Goal: Information Seeking & Learning: Learn about a topic

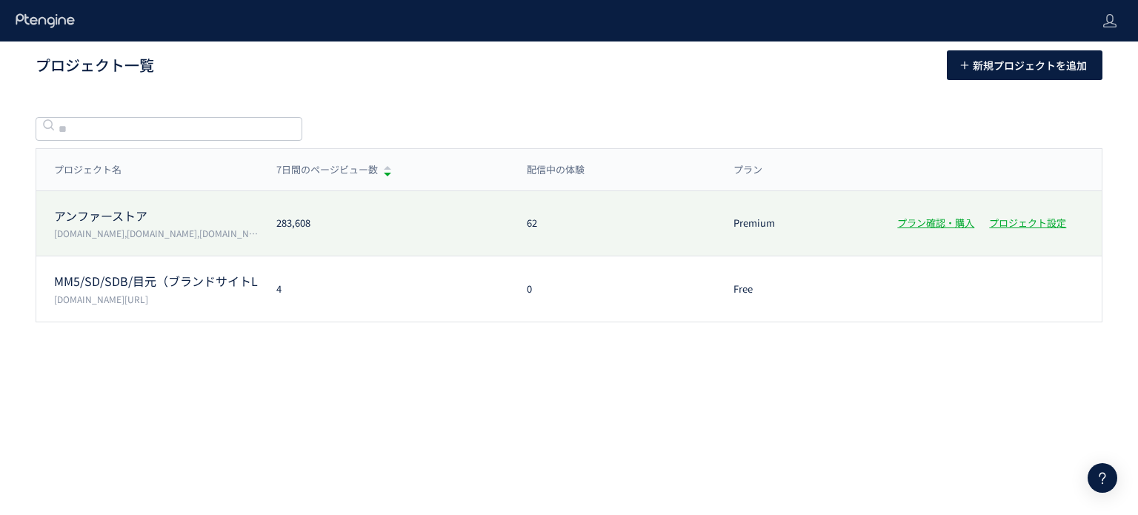
click at [104, 219] on p "アンファーストア" at bounding box center [156, 215] width 204 height 17
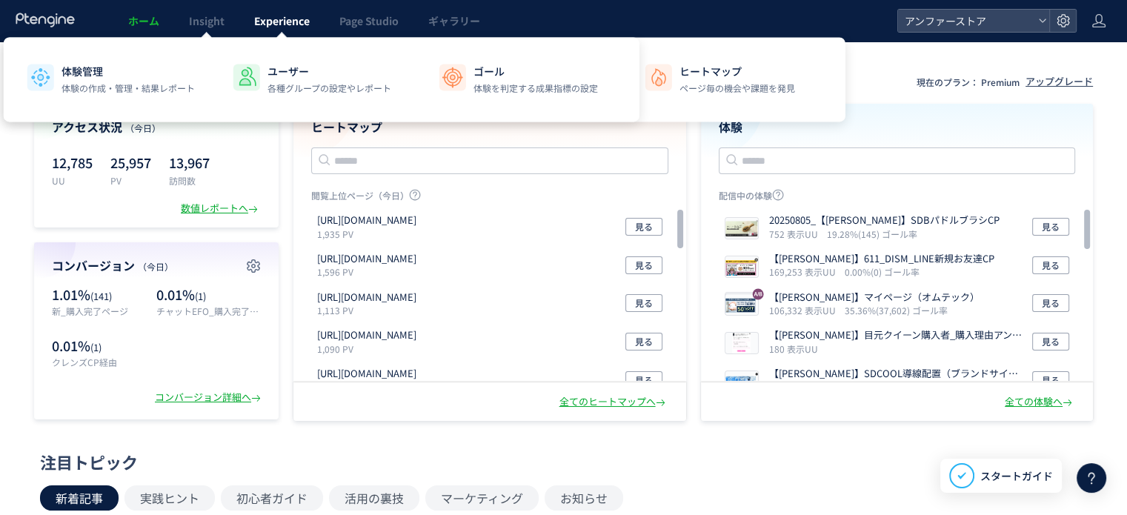
click at [268, 21] on span "Experience" at bounding box center [282, 20] width 56 height 15
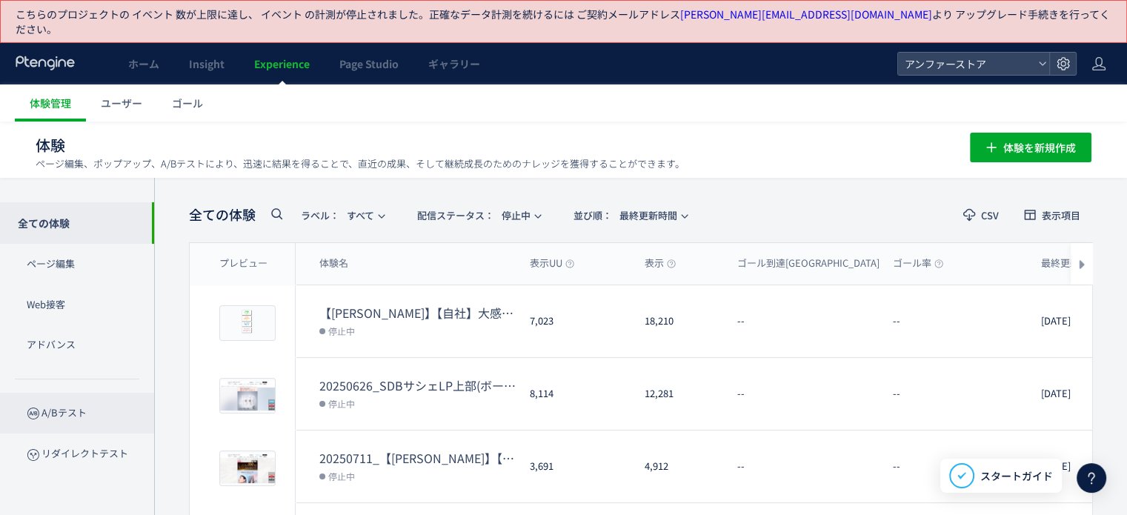
click at [91, 396] on p "A/Bテスト" at bounding box center [77, 413] width 154 height 41
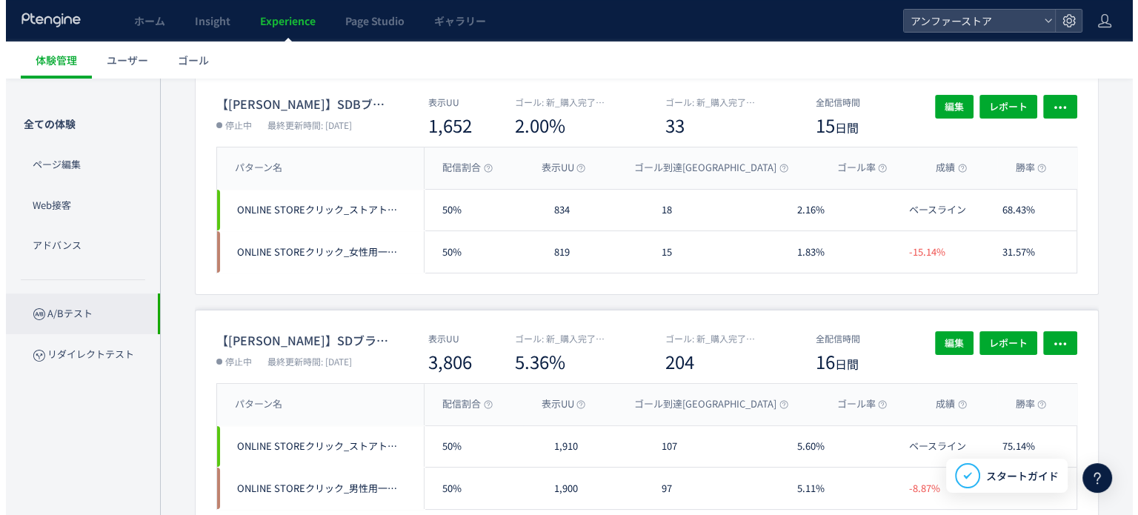
scroll to position [148, 0]
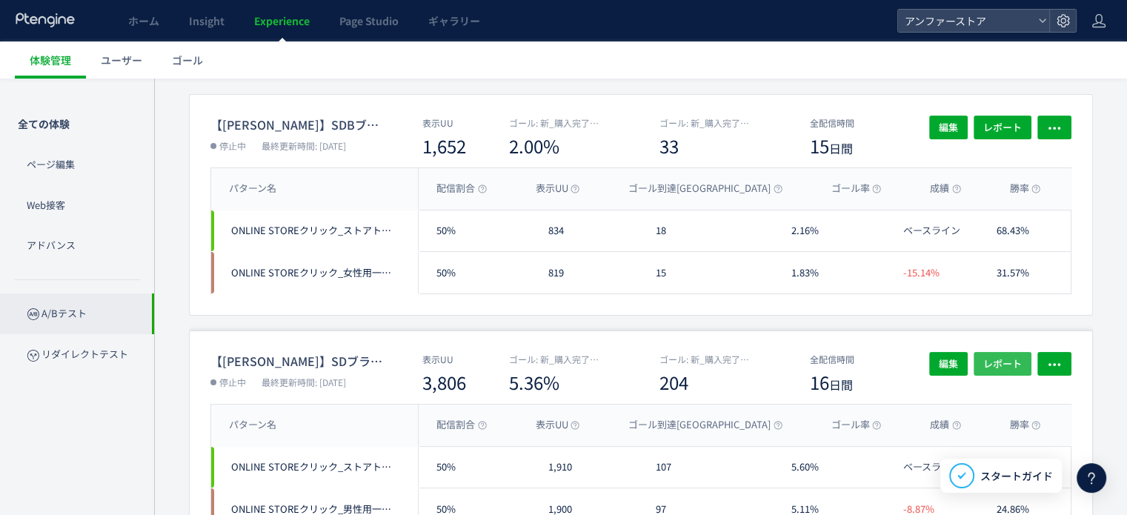
click at [1017, 352] on span "レポート" at bounding box center [1002, 364] width 39 height 24
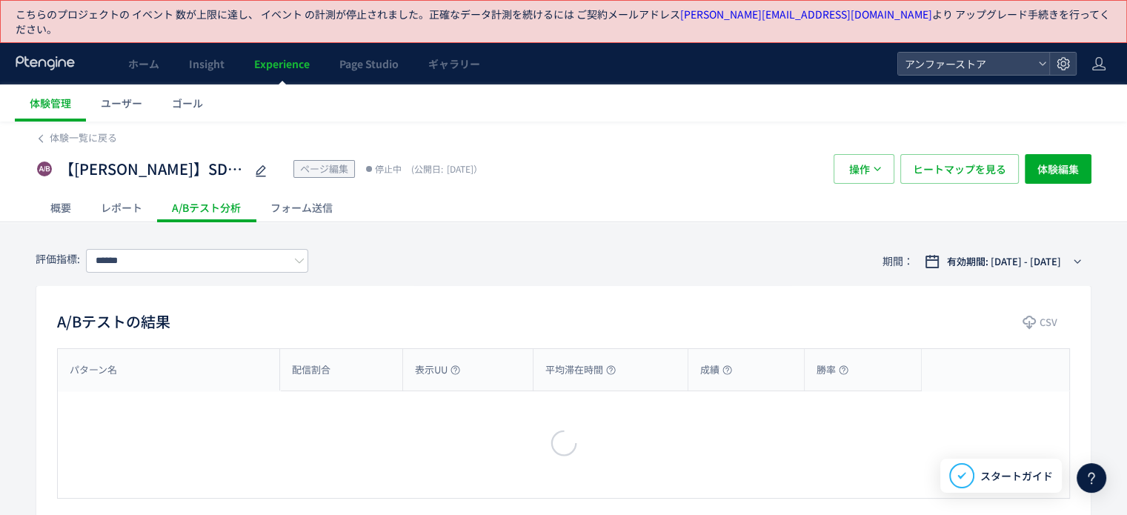
type input "*********"
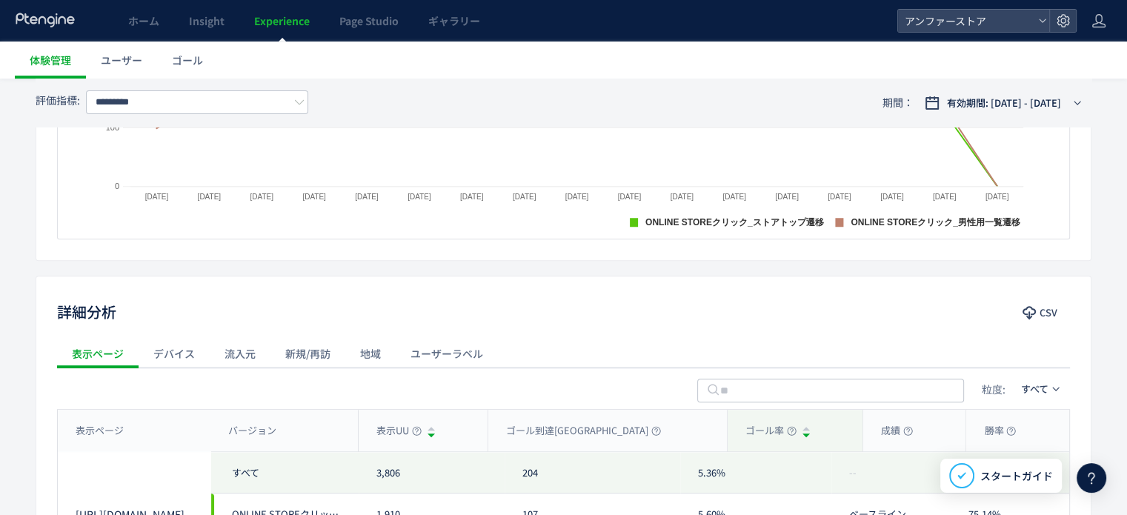
scroll to position [667, 0]
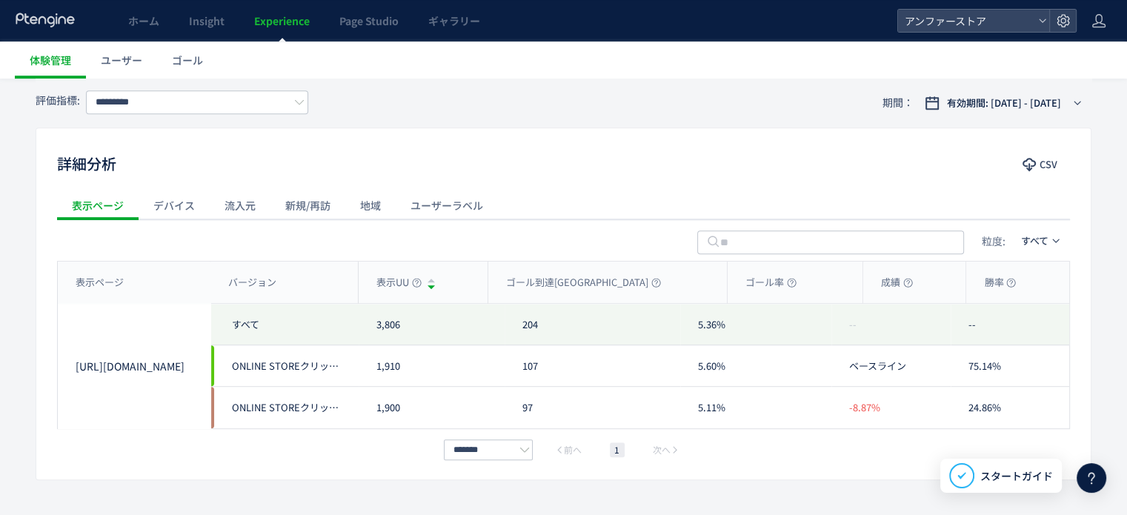
click at [187, 190] on div "デバイス" at bounding box center [174, 205] width 71 height 30
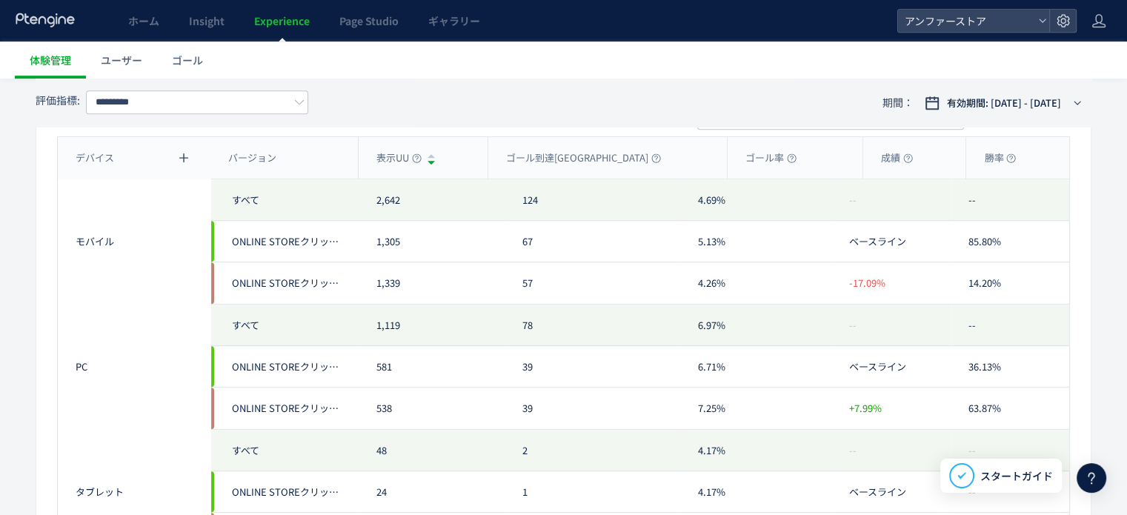
scroll to position [643, 0]
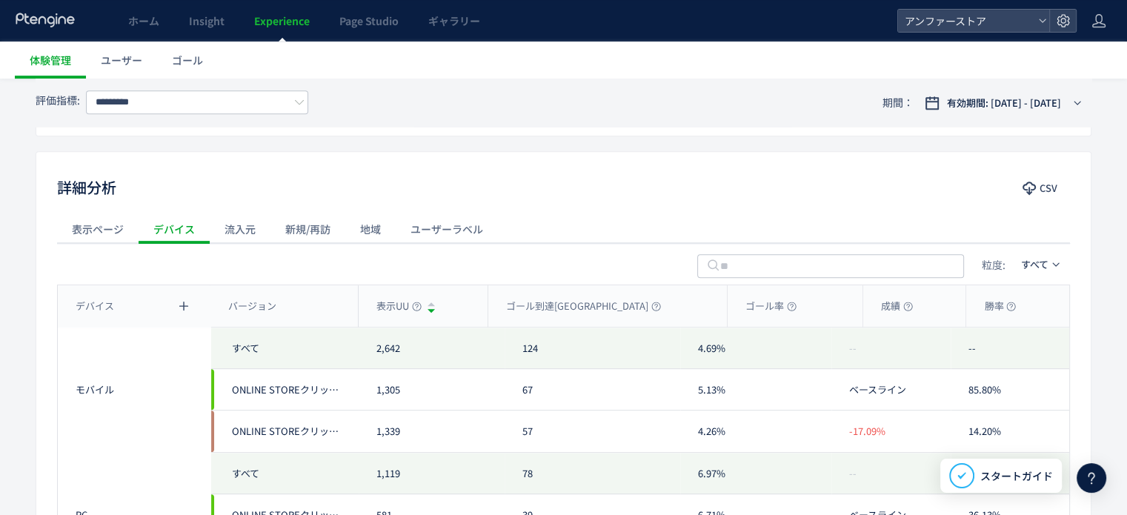
click at [261, 223] on div "流入元" at bounding box center [240, 229] width 61 height 30
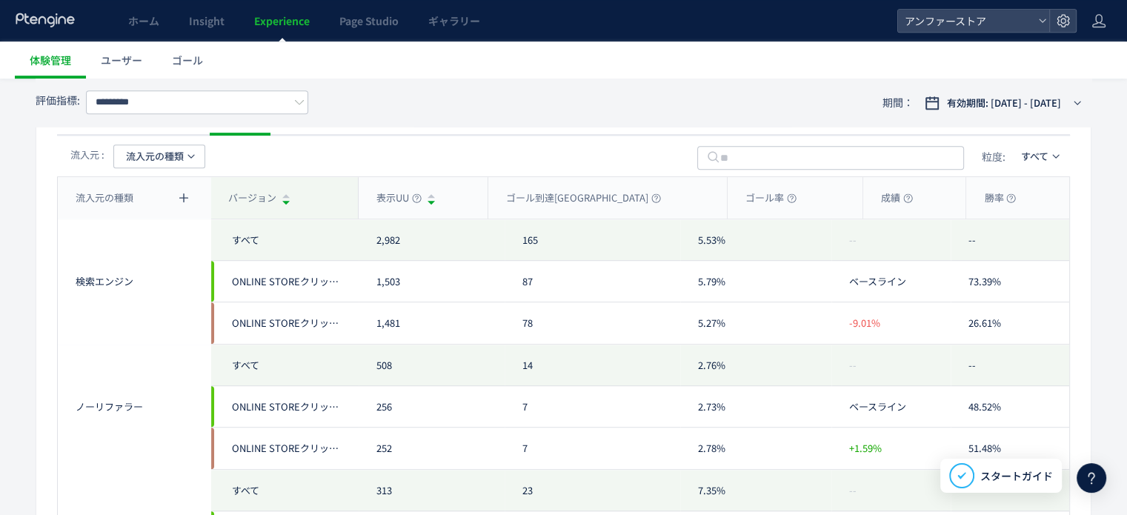
scroll to position [717, 0]
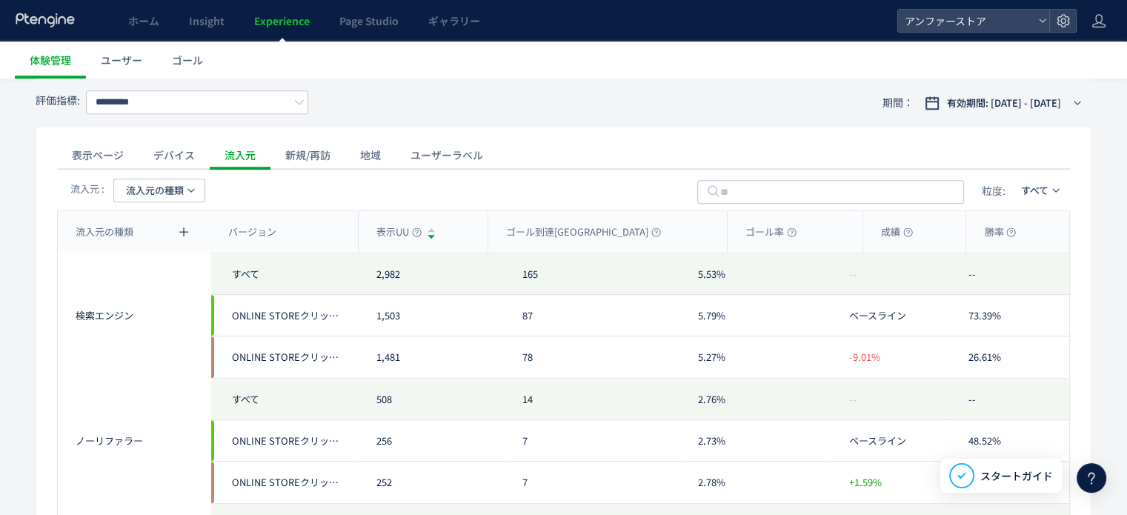
click at [281, 145] on div "新規/再訪" at bounding box center [307, 155] width 75 height 30
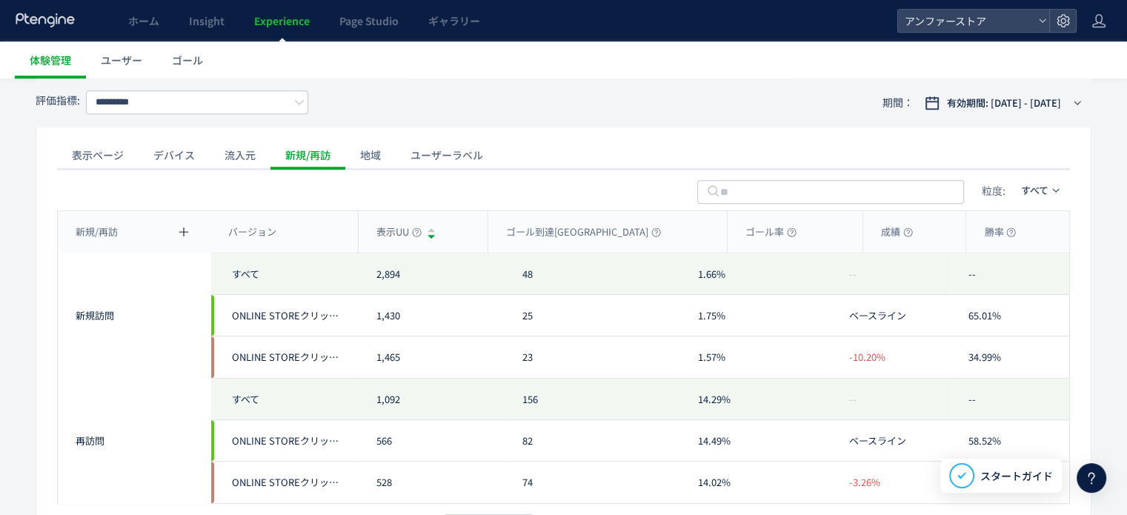
click at [371, 169] on div "粒度: すべて" at bounding box center [563, 189] width 1013 height 41
click at [355, 141] on div "地域" at bounding box center [370, 155] width 50 height 30
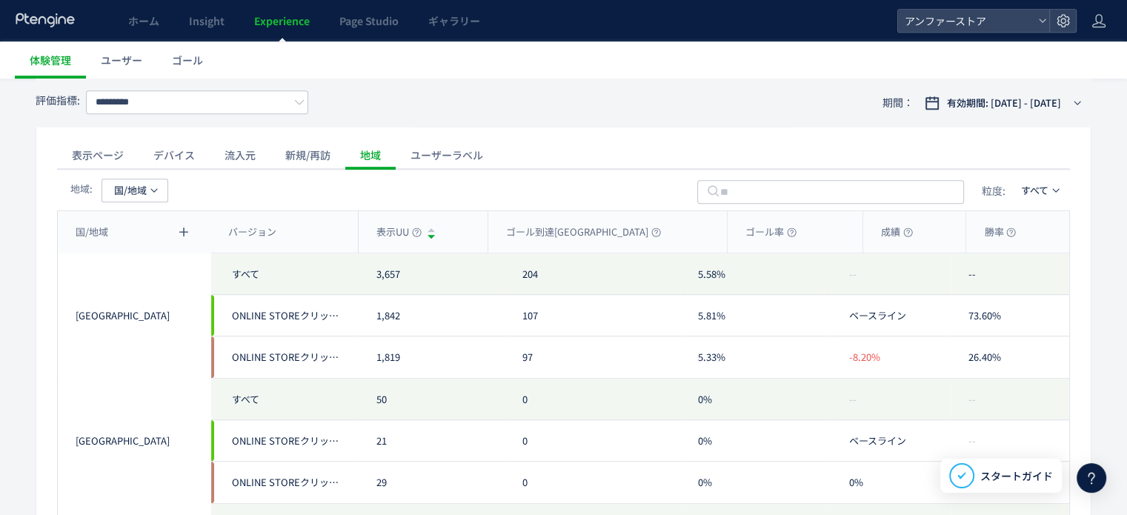
click at [415, 140] on div "ユーザーラベル" at bounding box center [447, 155] width 102 height 30
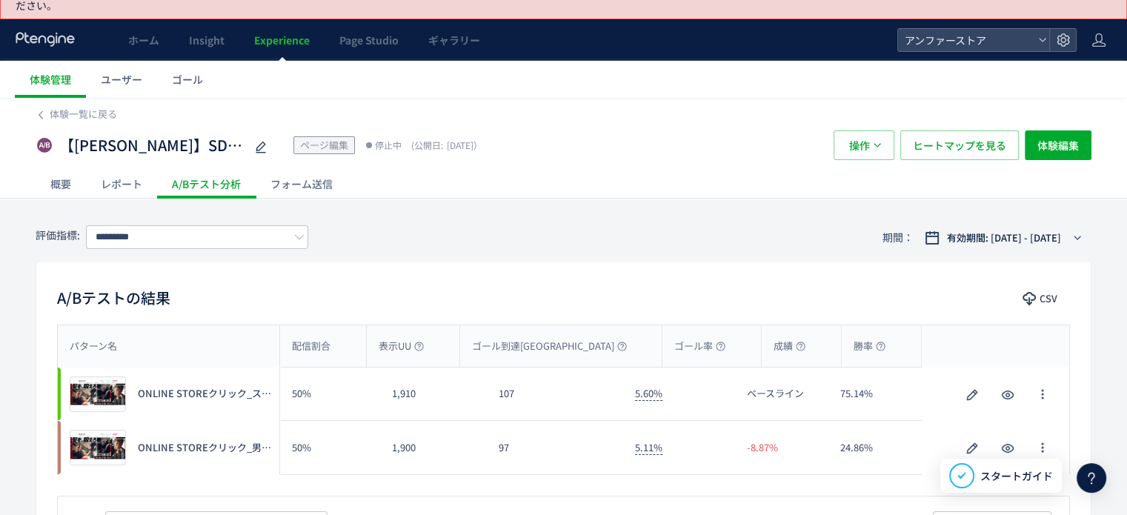
scroll to position [0, 0]
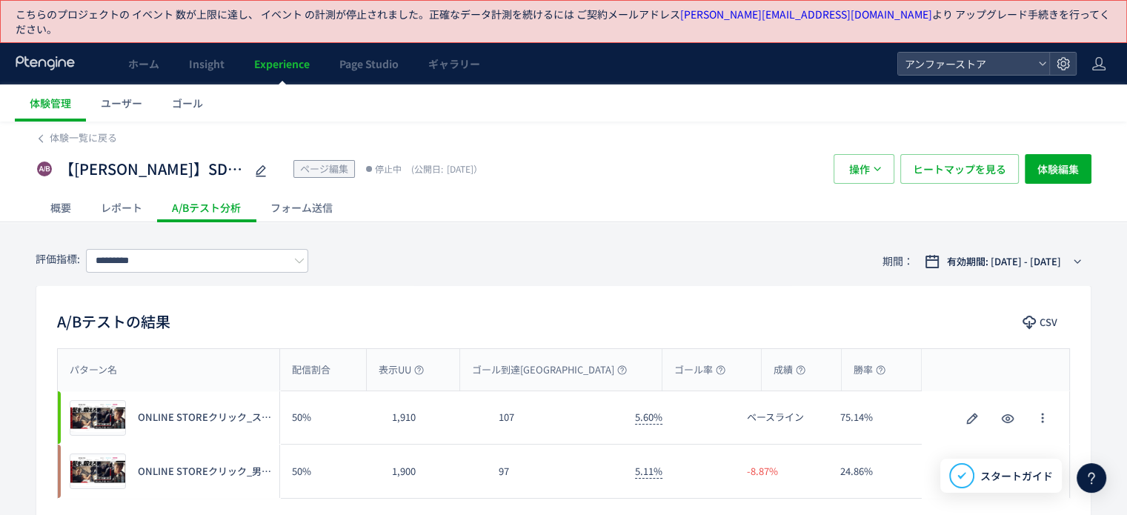
click at [132, 193] on div "レポート" at bounding box center [121, 208] width 71 height 30
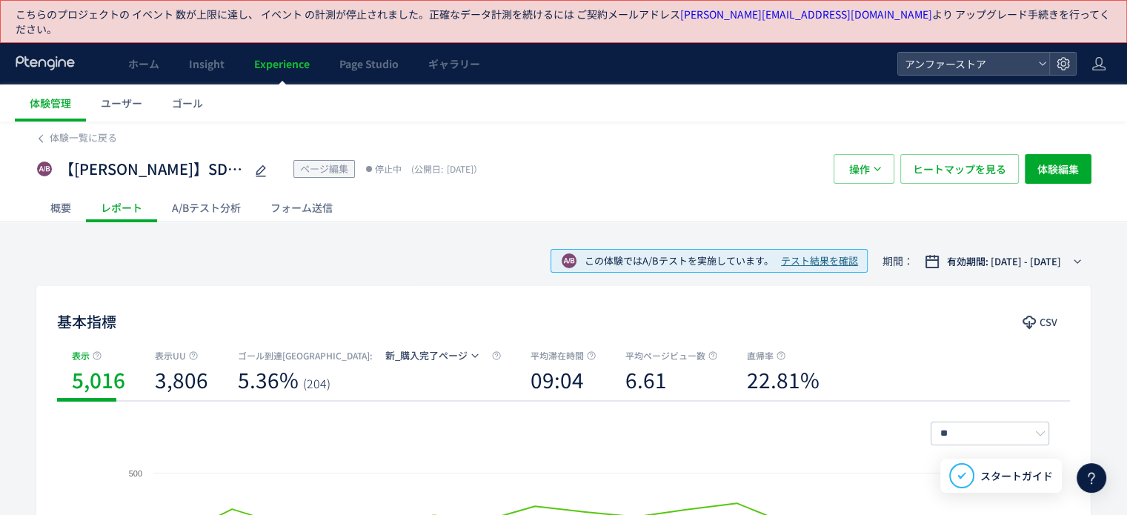
click at [198, 195] on div "A/Bテスト分析" at bounding box center [206, 208] width 99 height 30
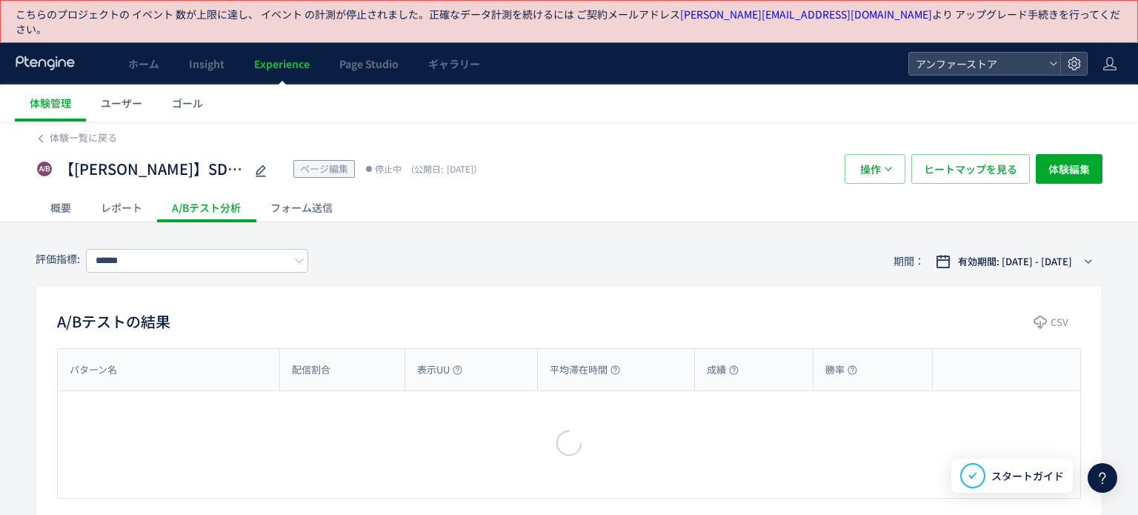
type input "*********"
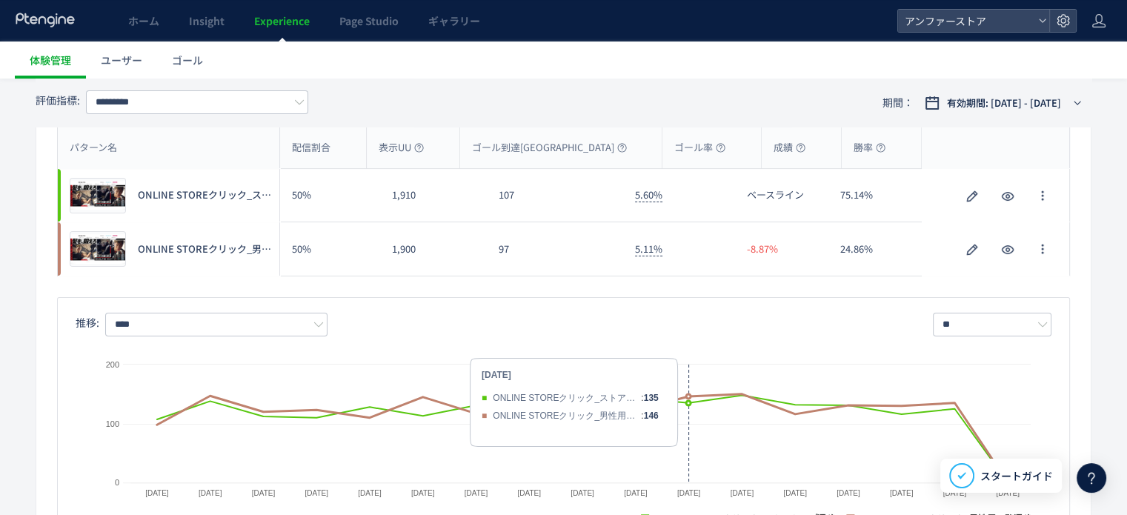
scroll to position [148, 0]
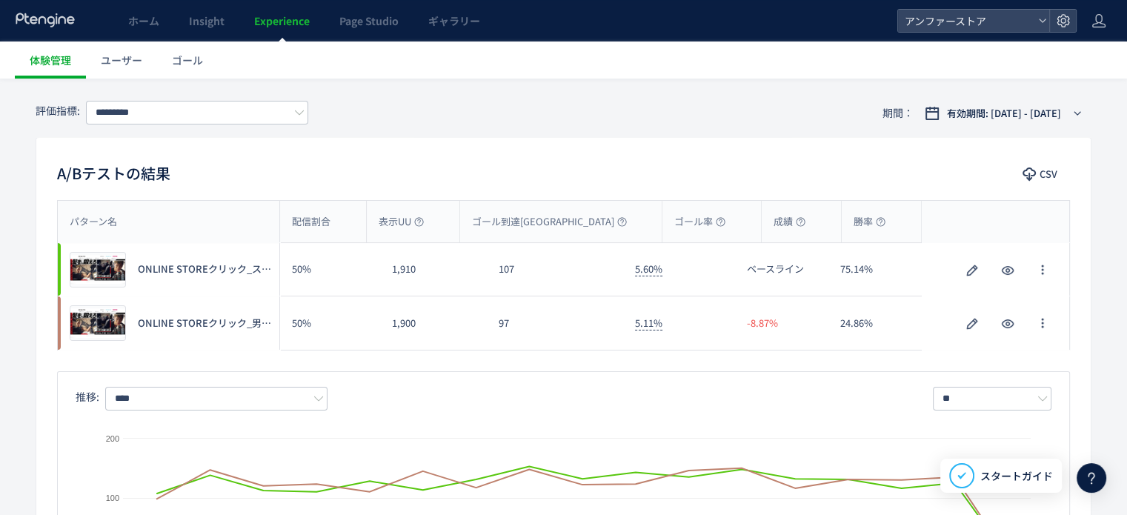
click at [418, 91] on div "評価指標: ********* 期間： 有効期間: [DATE] - [DATE]" at bounding box center [564, 113] width 1056 height 48
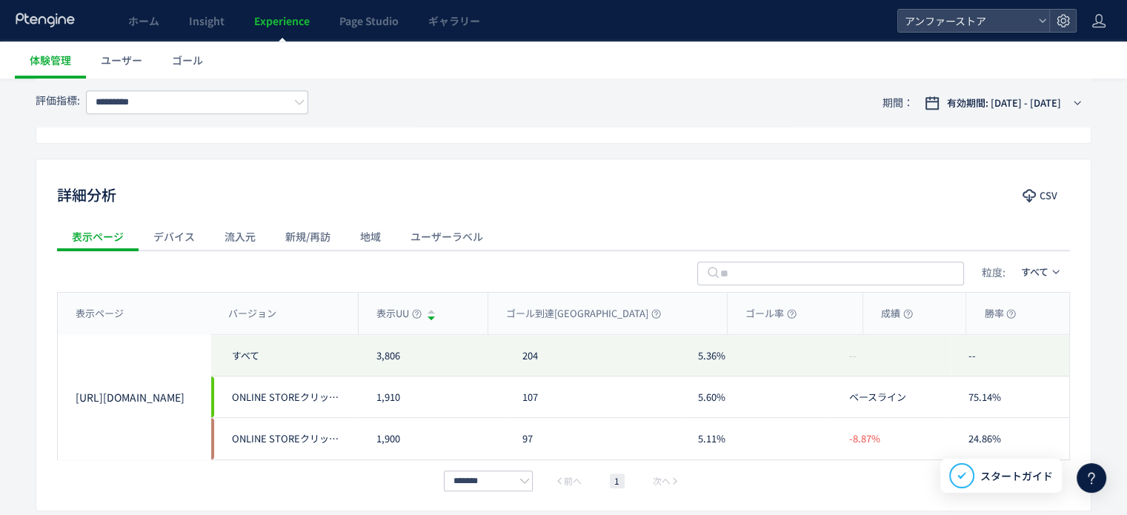
scroll to position [690, 0]
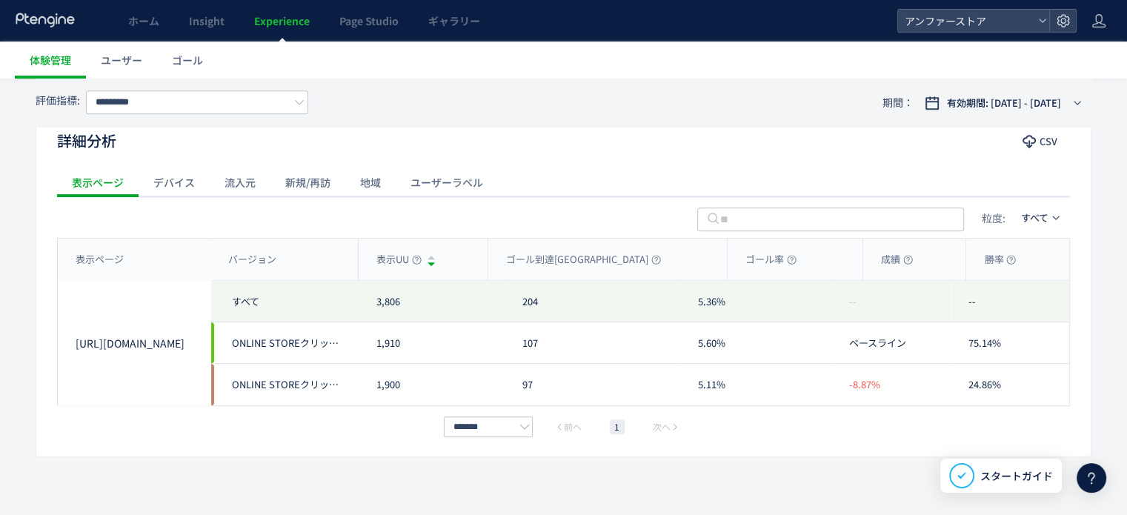
click at [202, 173] on div "デバイス" at bounding box center [174, 182] width 71 height 30
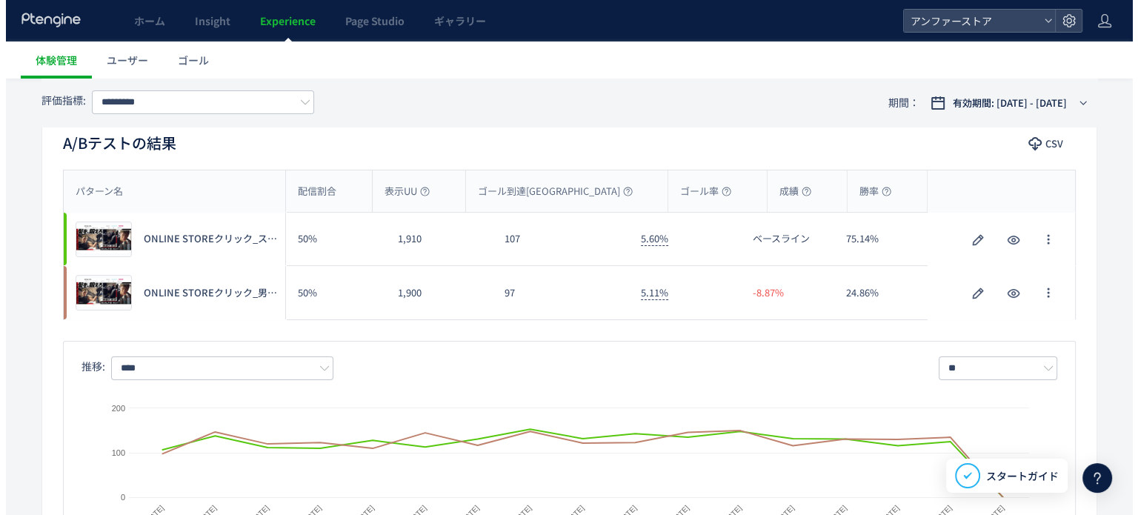
scroll to position [124, 0]
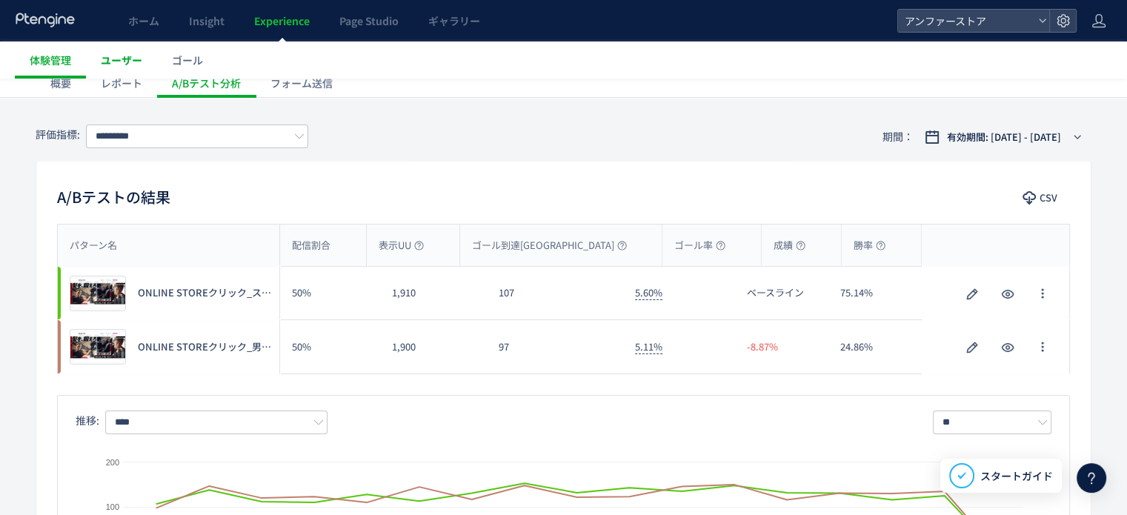
click at [142, 55] on link "ユーザー" at bounding box center [121, 59] width 71 height 37
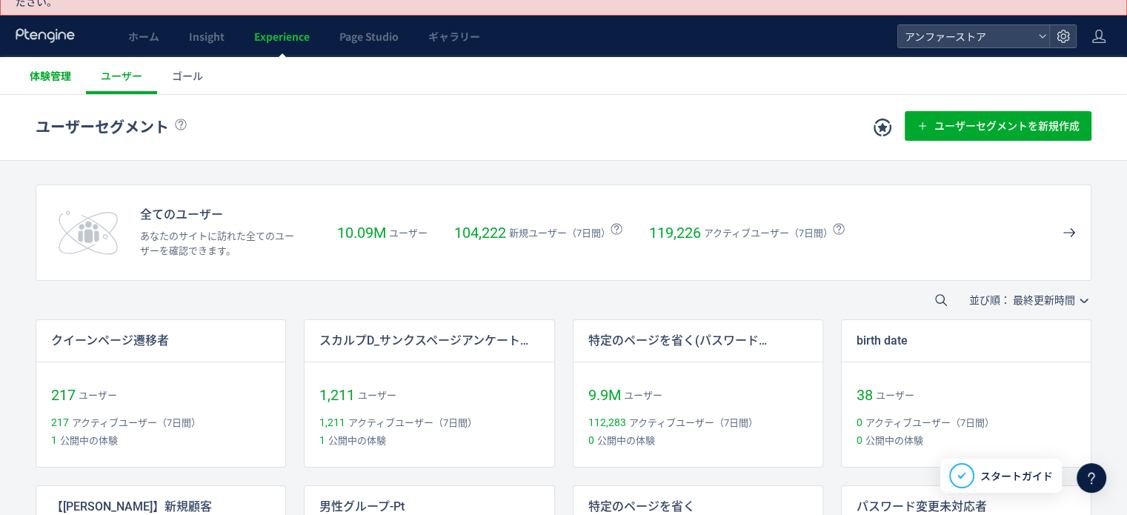
click at [45, 68] on span "体験管理" at bounding box center [50, 75] width 41 height 15
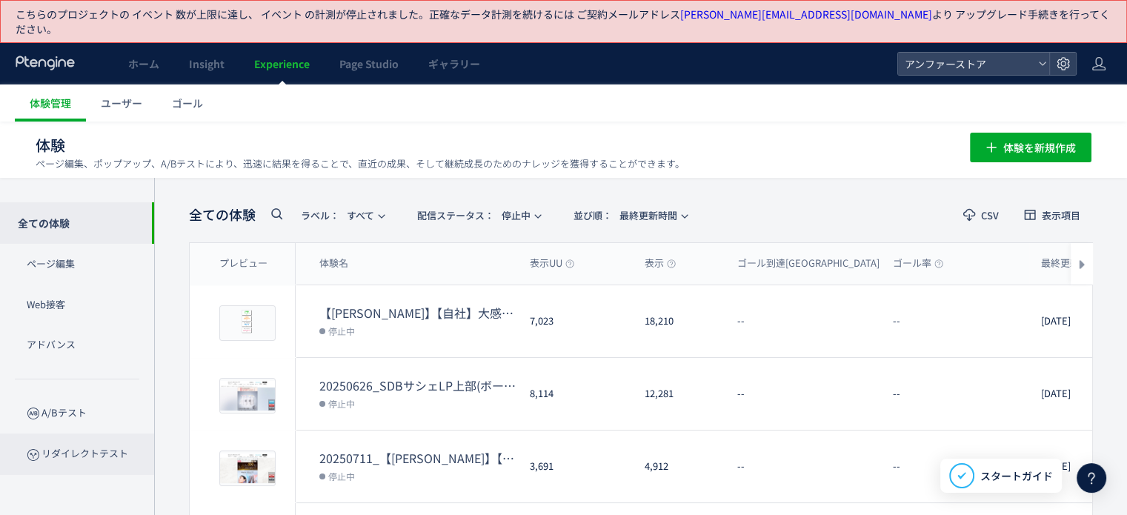
click at [75, 433] on p "リダイレクトテスト" at bounding box center [77, 453] width 154 height 41
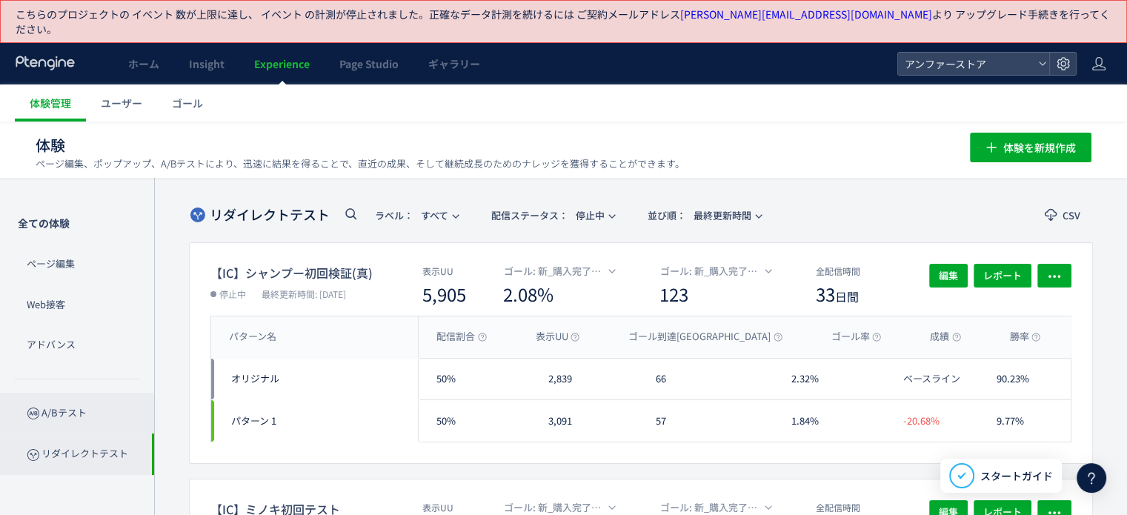
click at [70, 402] on p "A/Bテスト" at bounding box center [77, 413] width 154 height 41
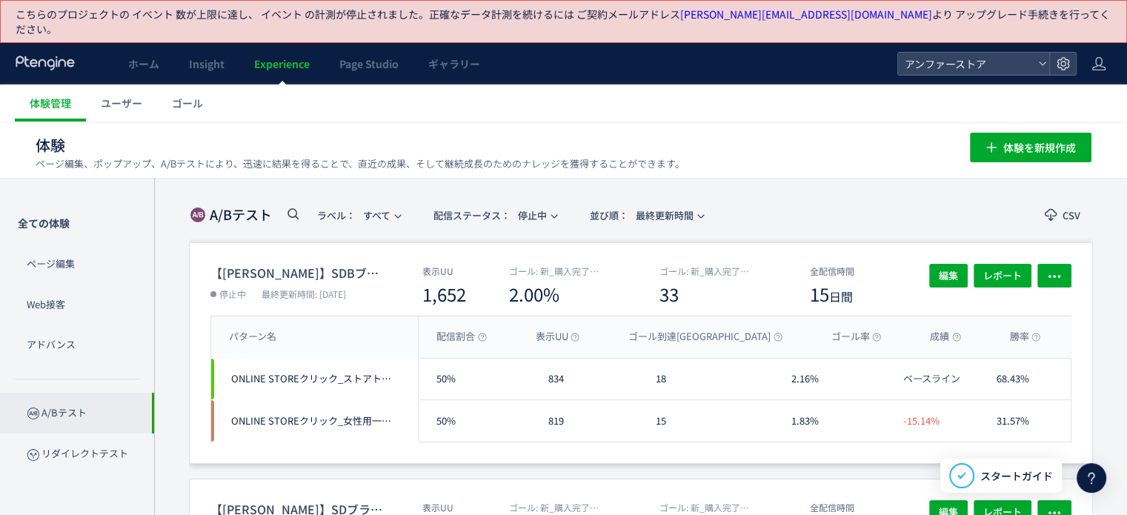
scroll to position [370, 0]
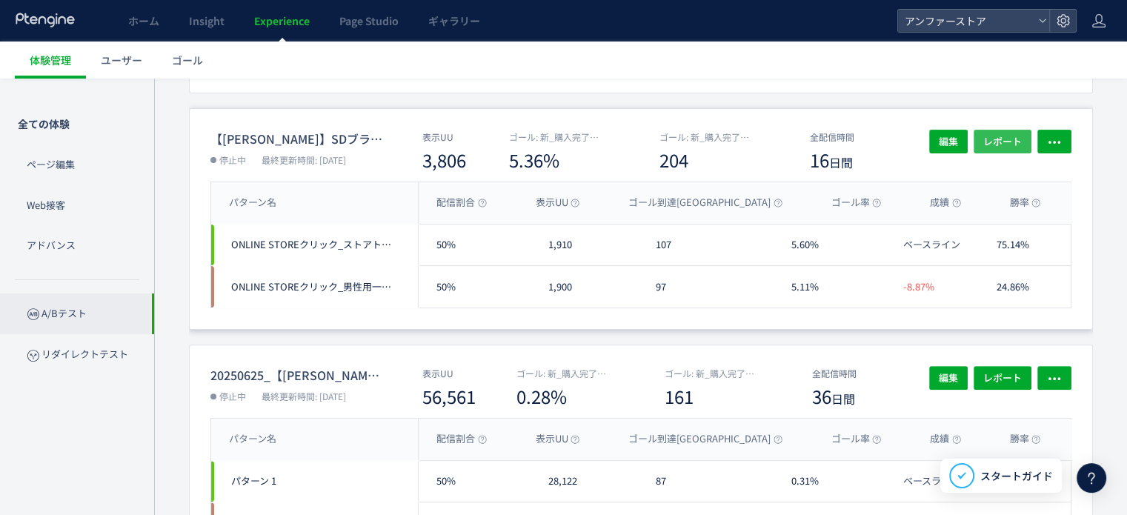
click at [995, 130] on span "レポート" at bounding box center [1002, 142] width 39 height 24
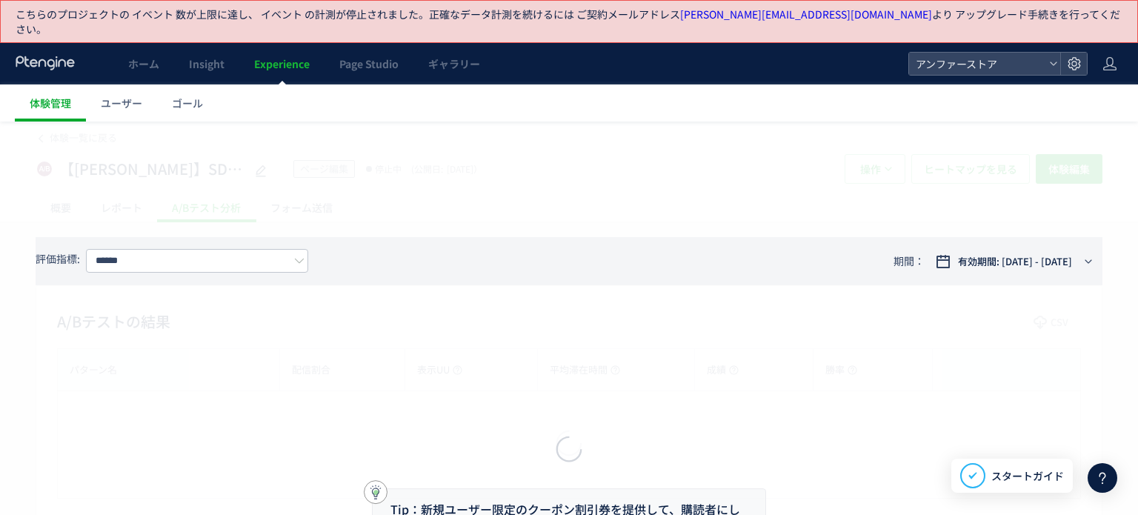
type input "*********"
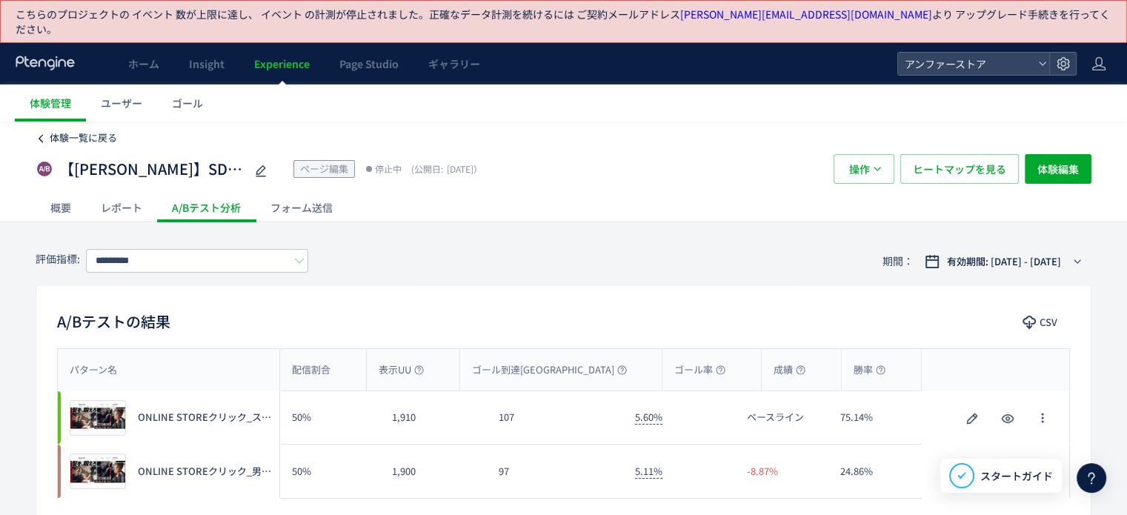
click at [57, 130] on span "体験一覧に戻る" at bounding box center [83, 137] width 67 height 14
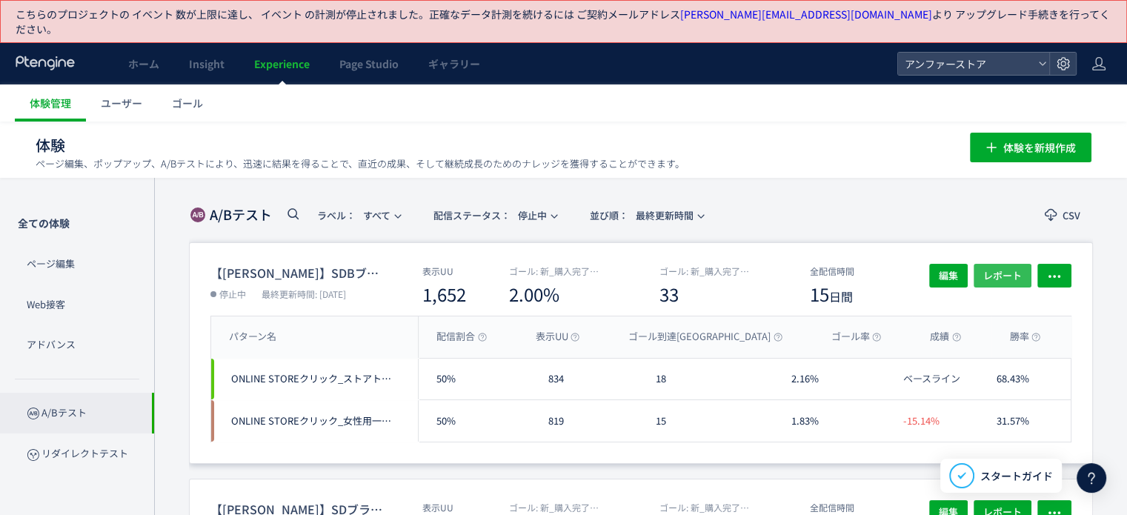
click at [997, 264] on span "レポート" at bounding box center [1002, 276] width 39 height 24
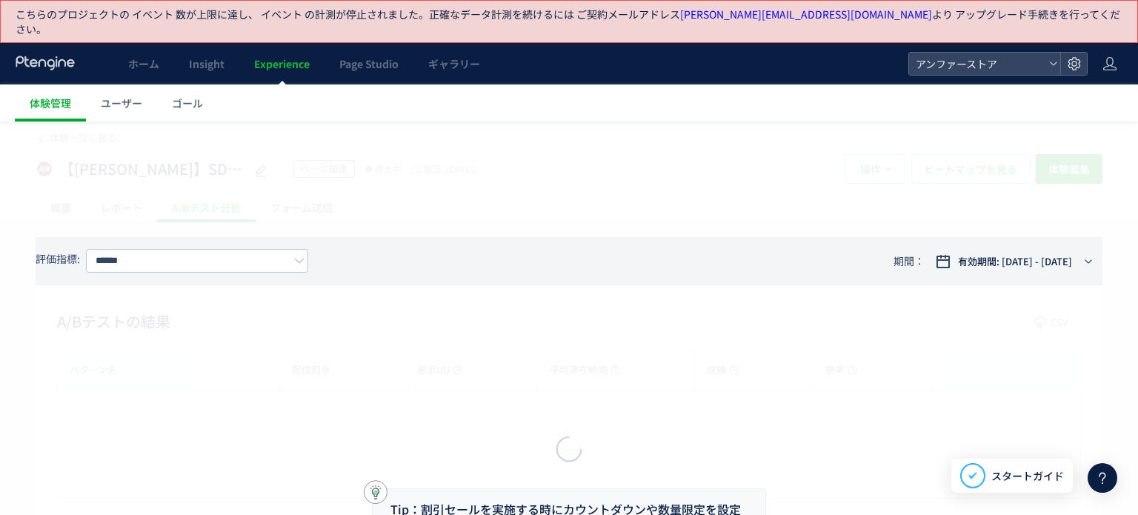
type input "*********"
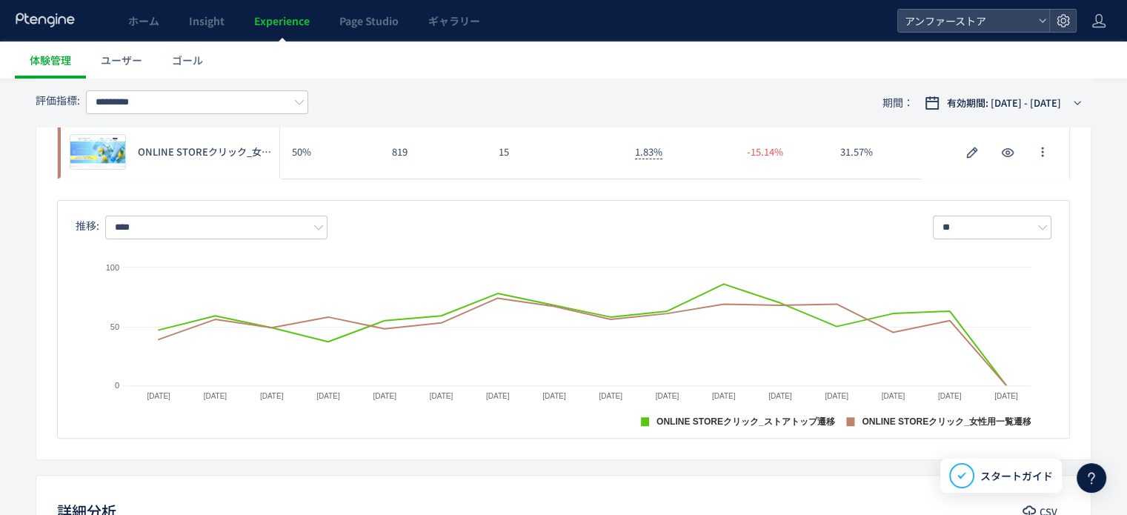
scroll to position [616, 0]
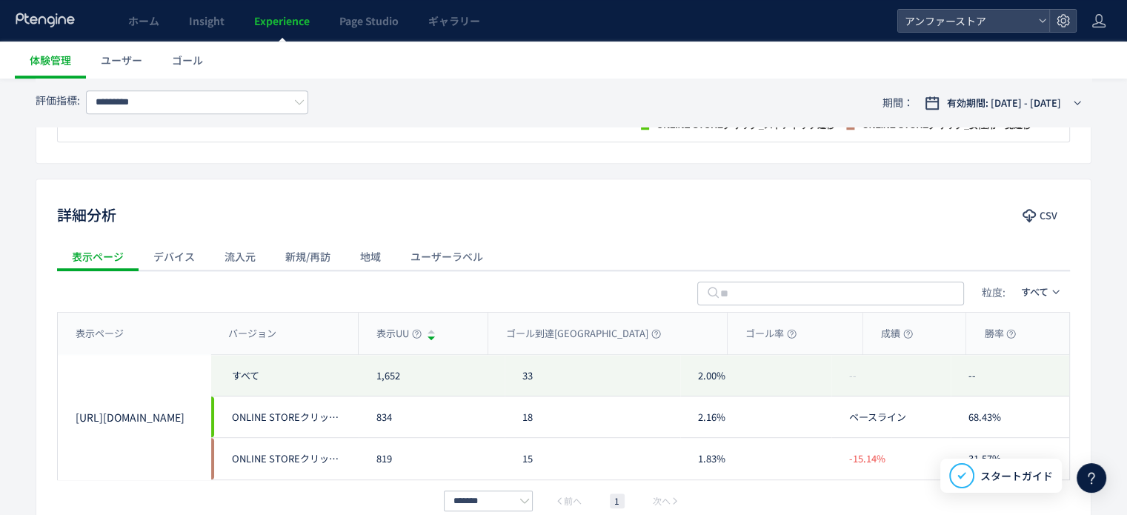
click at [181, 242] on div "デバイス" at bounding box center [174, 257] width 71 height 30
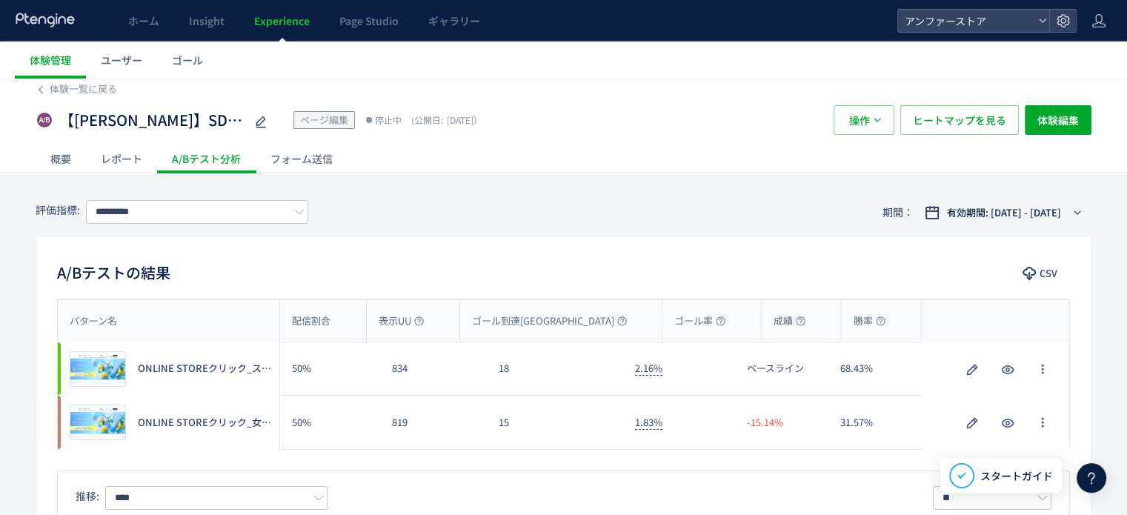
scroll to position [74, 0]
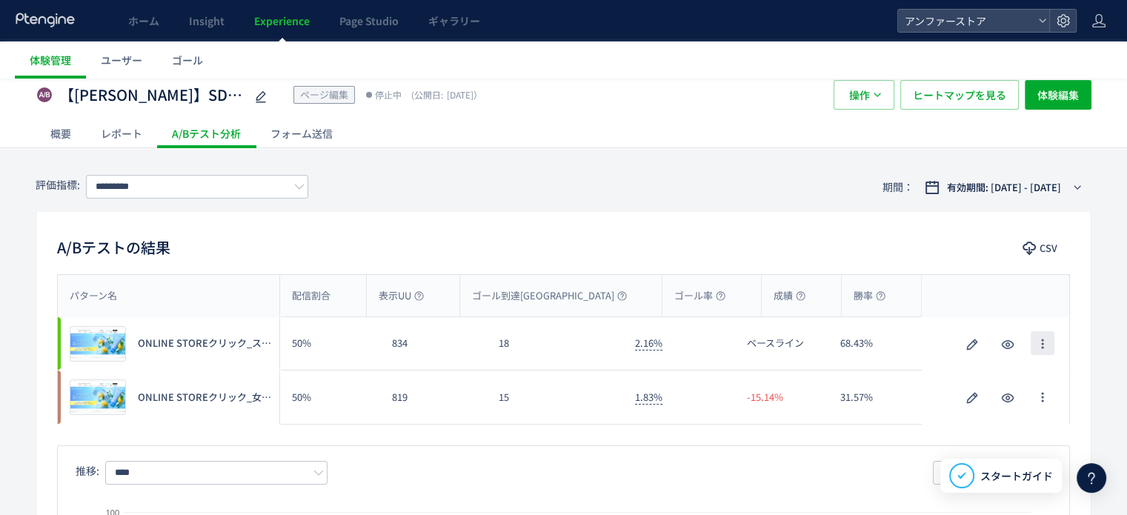
click at [1037, 338] on icon "button" at bounding box center [1043, 344] width 12 height 12
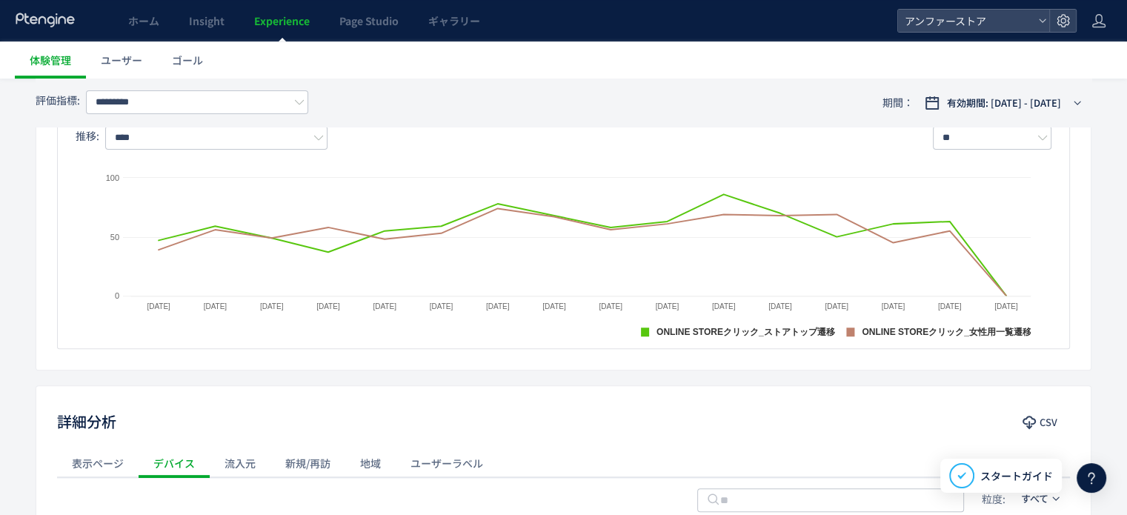
scroll to position [445, 0]
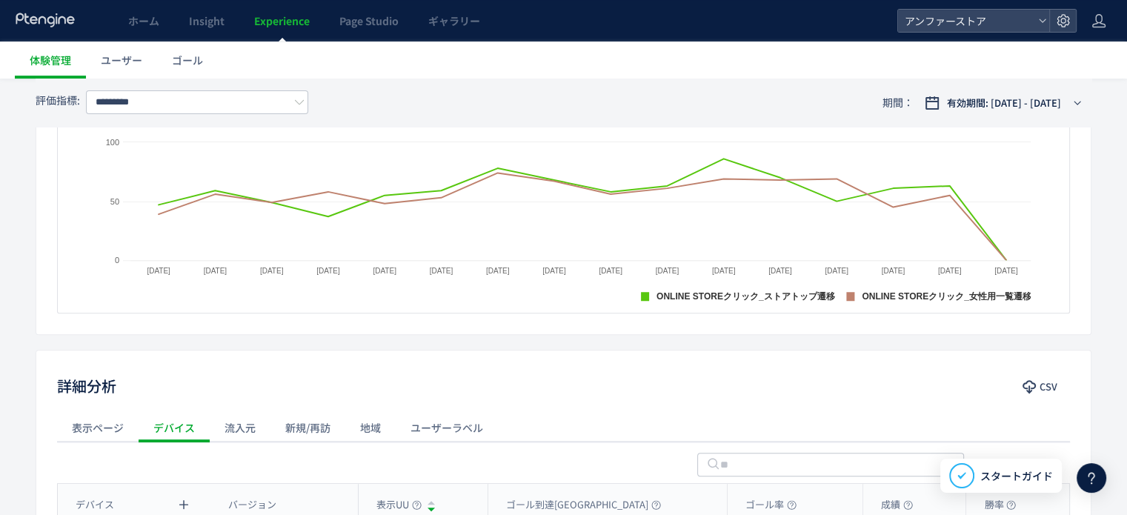
click at [746, 330] on div "評価指標: ********* 期間： 有効期間: [DATE] - [DATE] A/Bテストの結果 CSV パターン名 配信割合 表示UU ゴール到達UU…" at bounding box center [563, 410] width 1127 height 1234
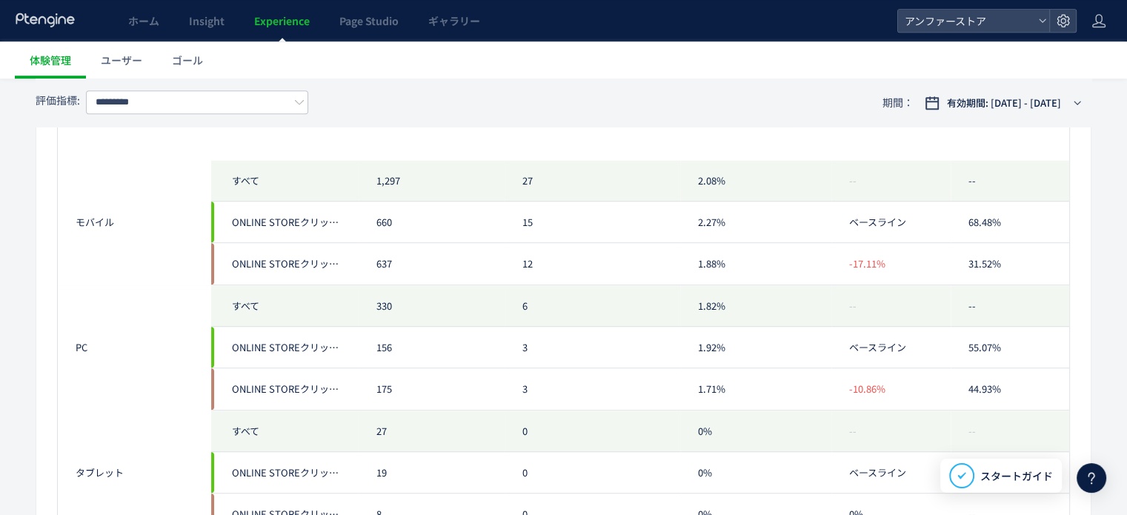
scroll to position [643, 0]
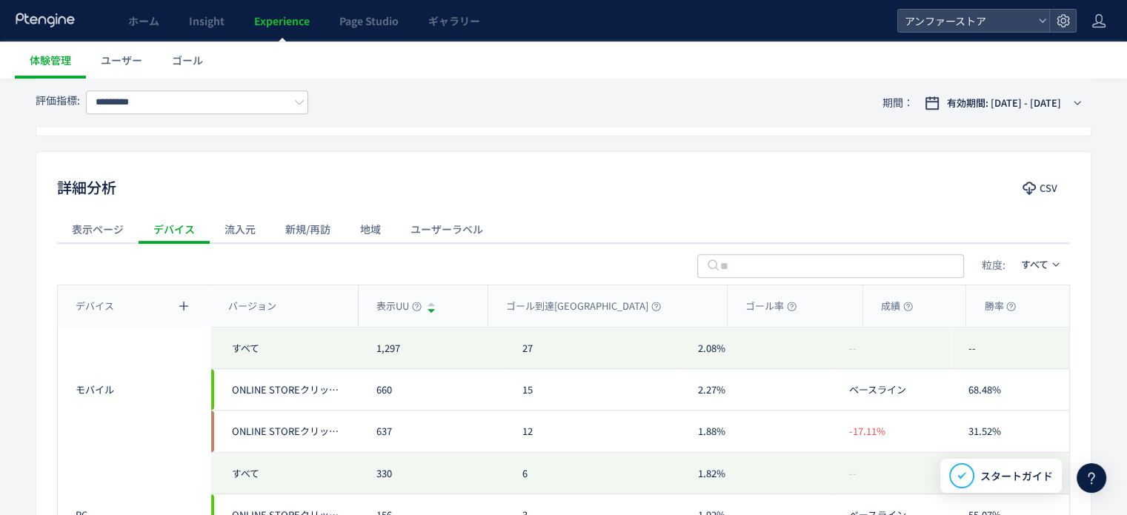
click at [246, 214] on div "流入元" at bounding box center [240, 229] width 61 height 30
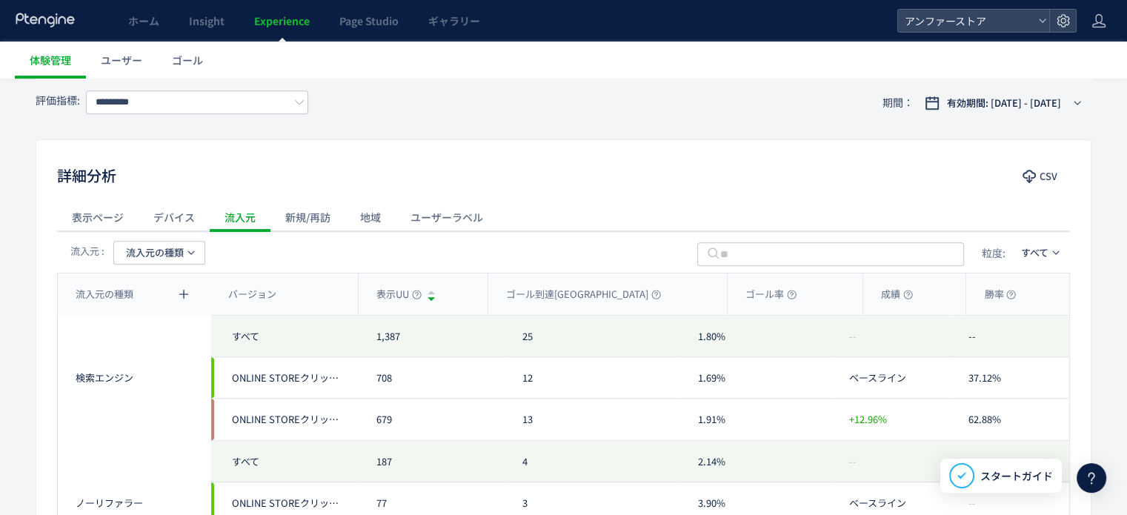
scroll to position [569, 0]
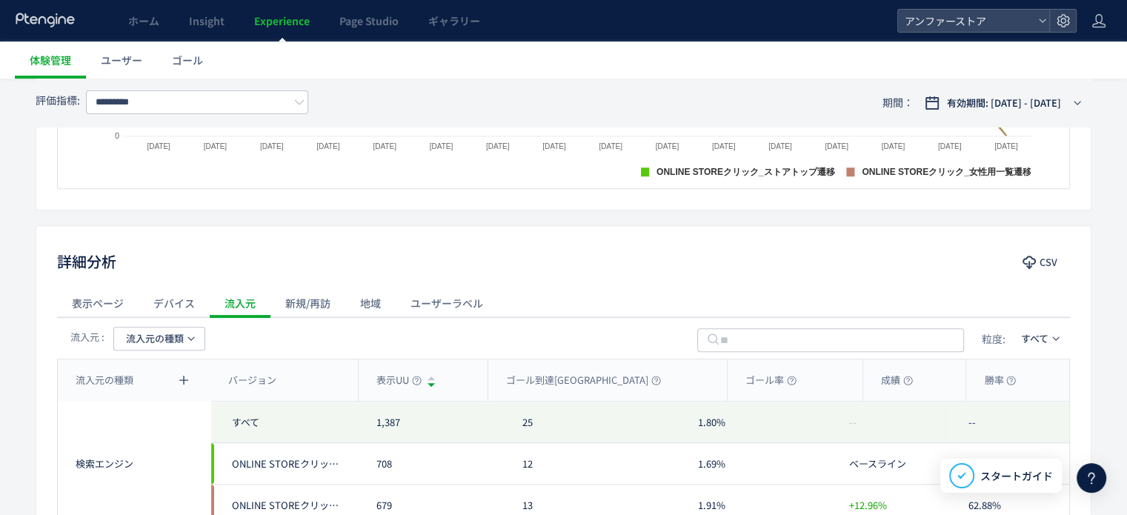
click at [329, 288] on div "新規/再訪" at bounding box center [307, 303] width 75 height 30
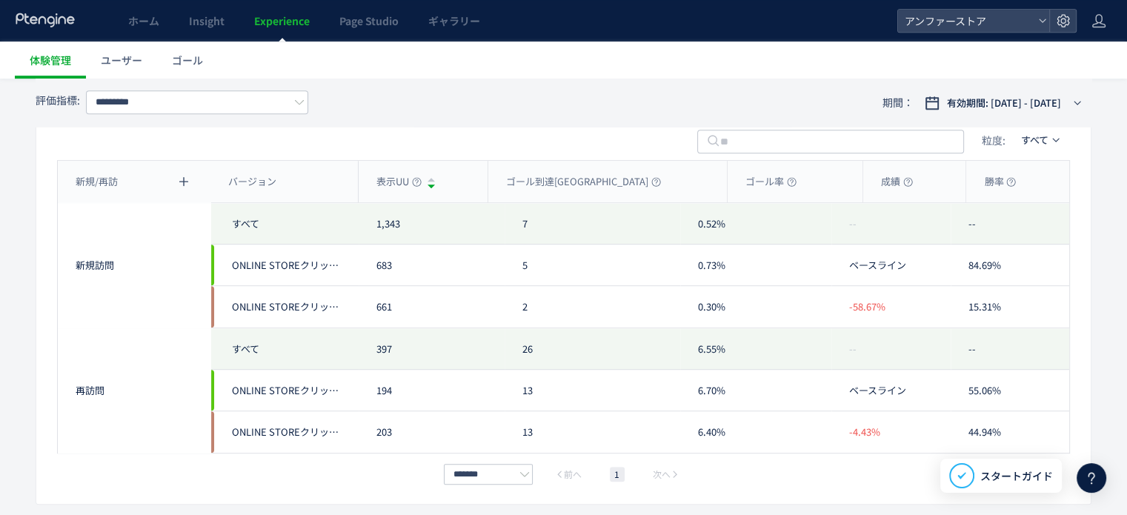
scroll to position [667, 0]
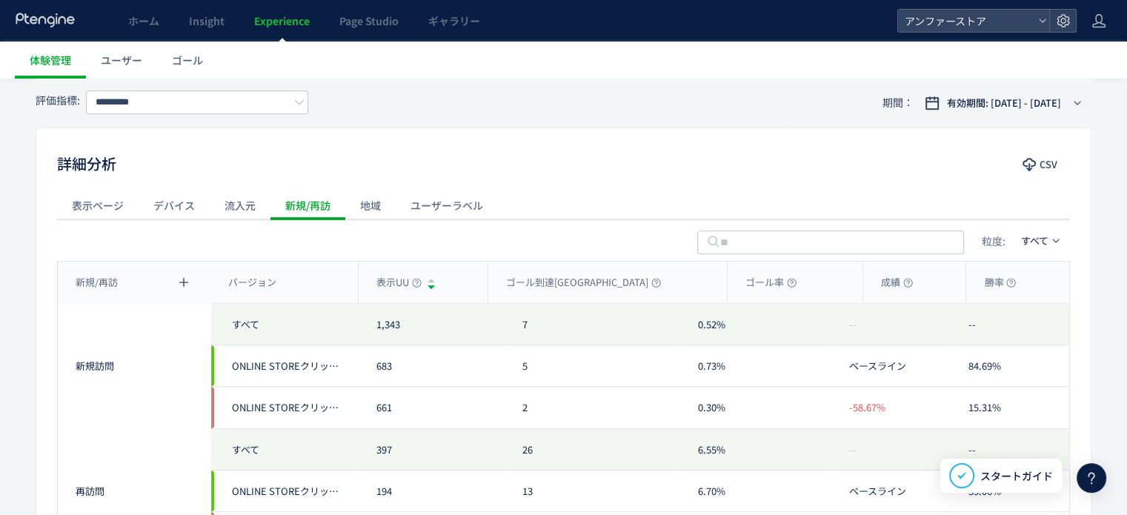
click at [75, 194] on div "表示ページ" at bounding box center [98, 205] width 82 height 30
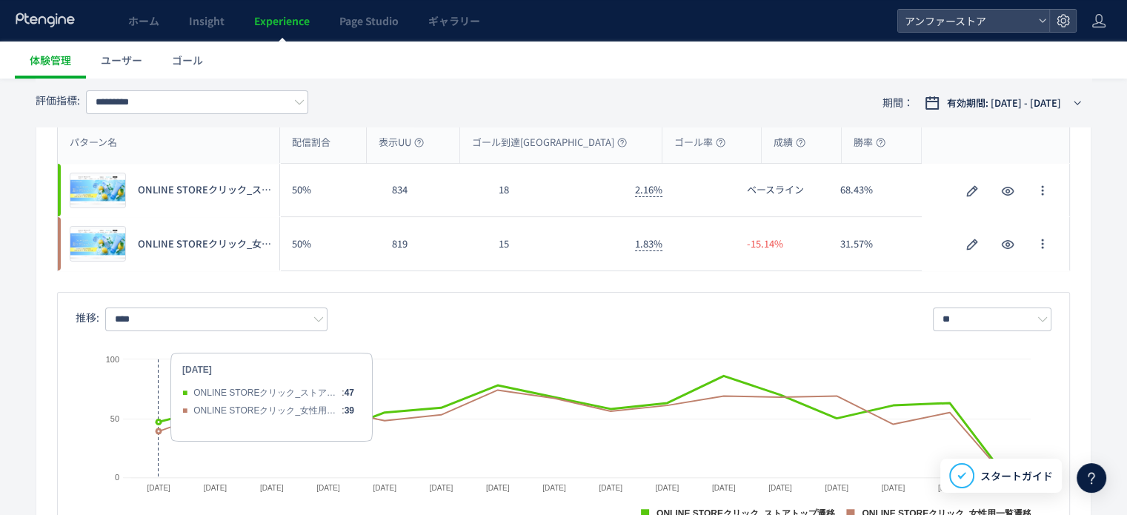
scroll to position [0, 0]
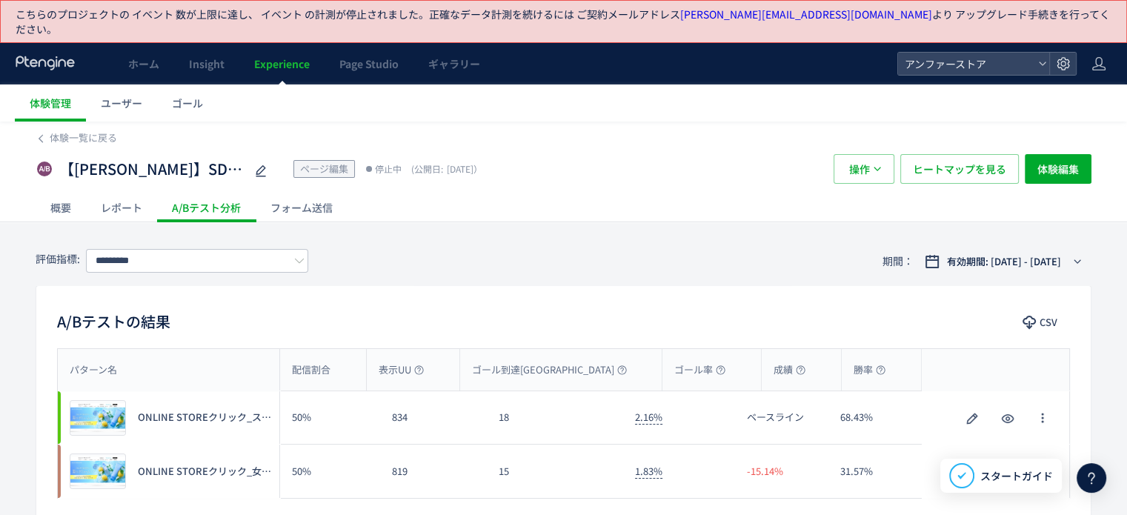
click at [123, 193] on div "レポート" at bounding box center [121, 208] width 71 height 30
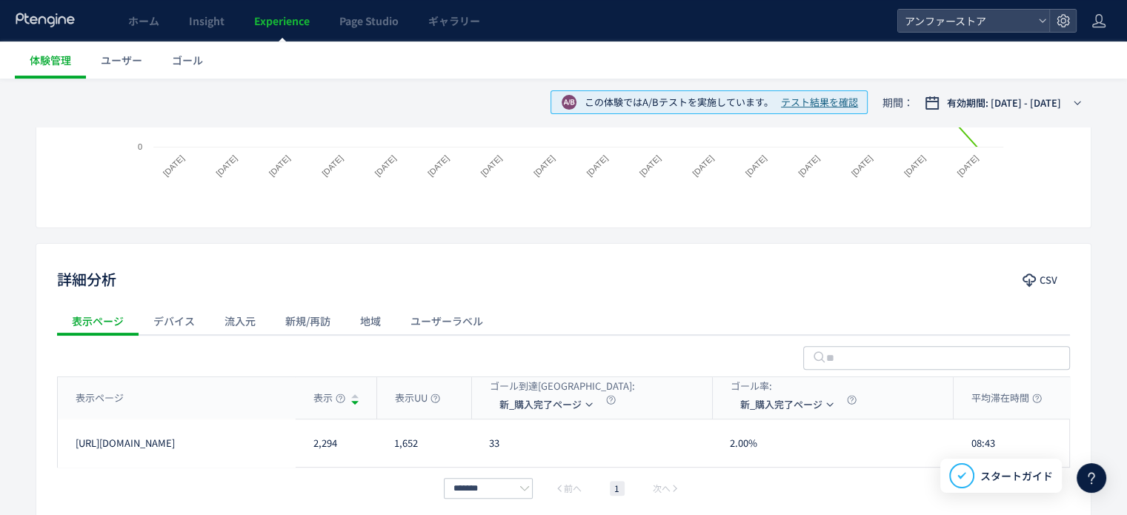
scroll to position [507, 0]
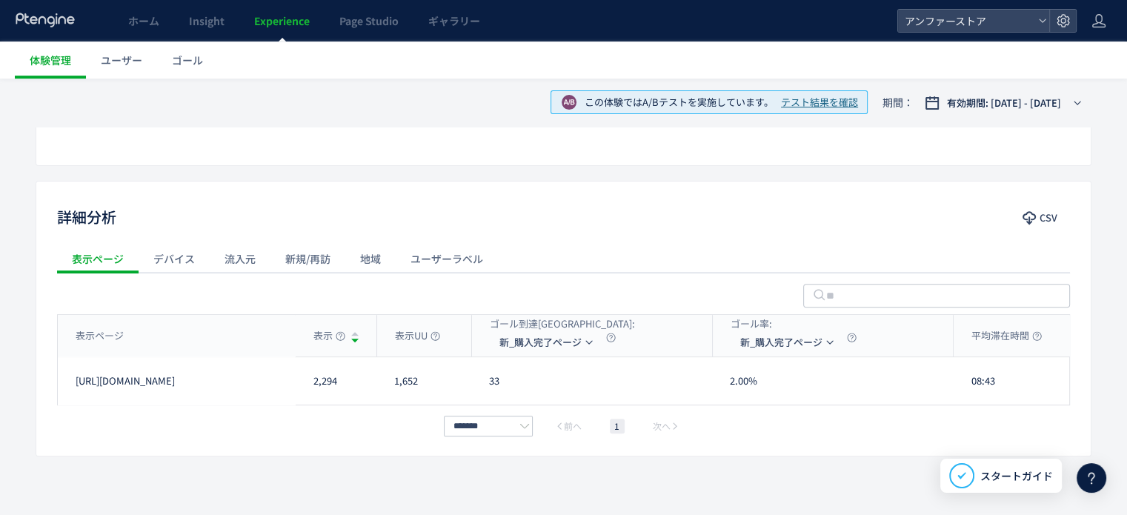
click at [184, 244] on div "デバイス" at bounding box center [174, 259] width 71 height 30
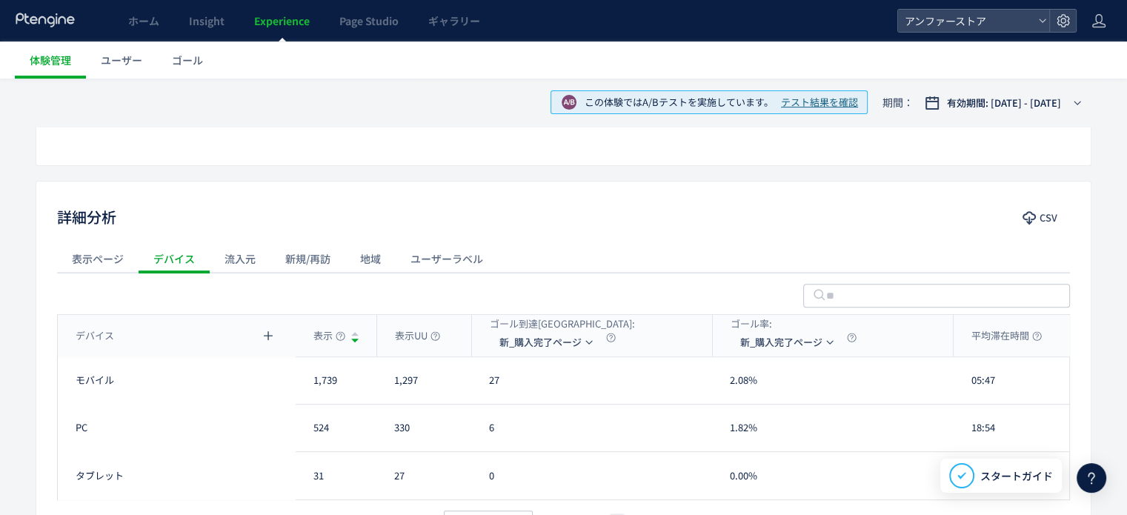
click at [89, 253] on div "表示ページ" at bounding box center [98, 259] width 82 height 30
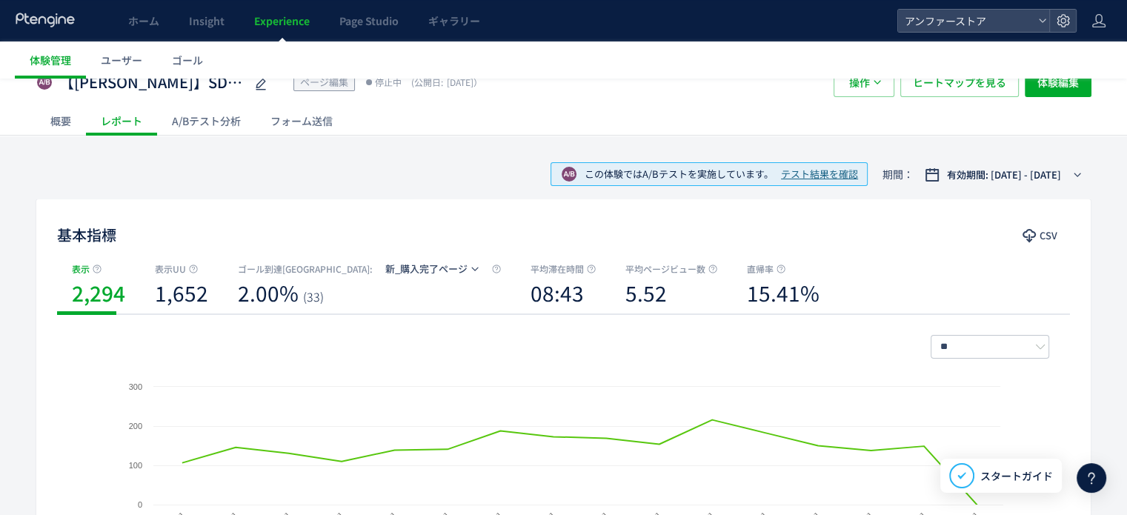
scroll to position [0, 0]
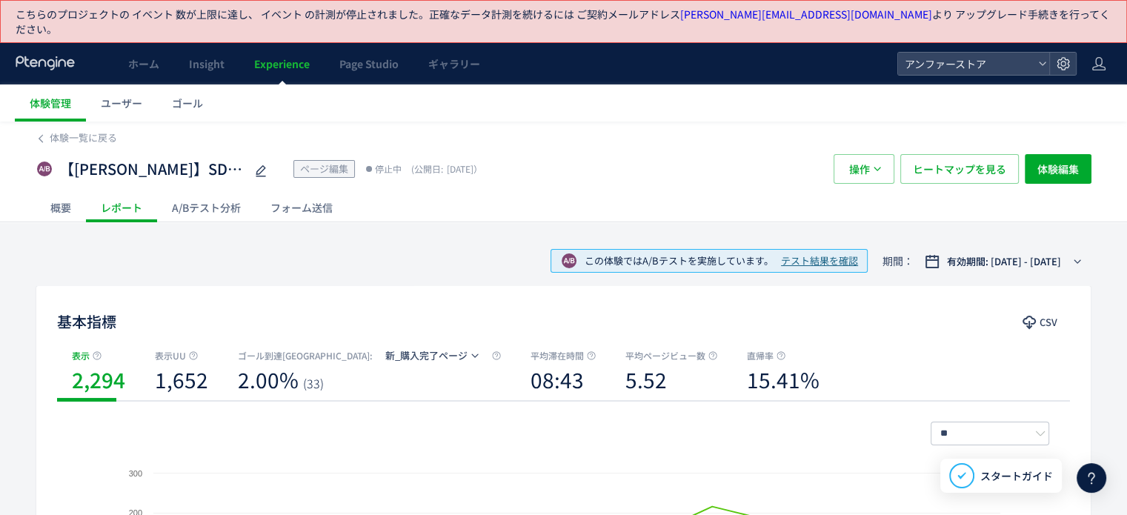
click at [60, 196] on div "概要" at bounding box center [61, 208] width 50 height 30
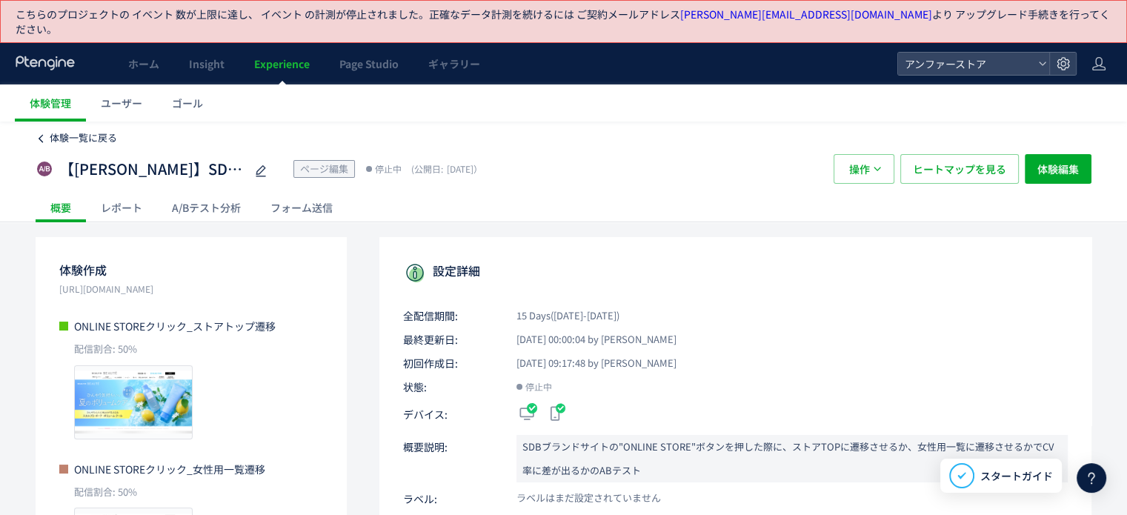
click at [84, 130] on span "体験一覧に戻る" at bounding box center [83, 137] width 67 height 14
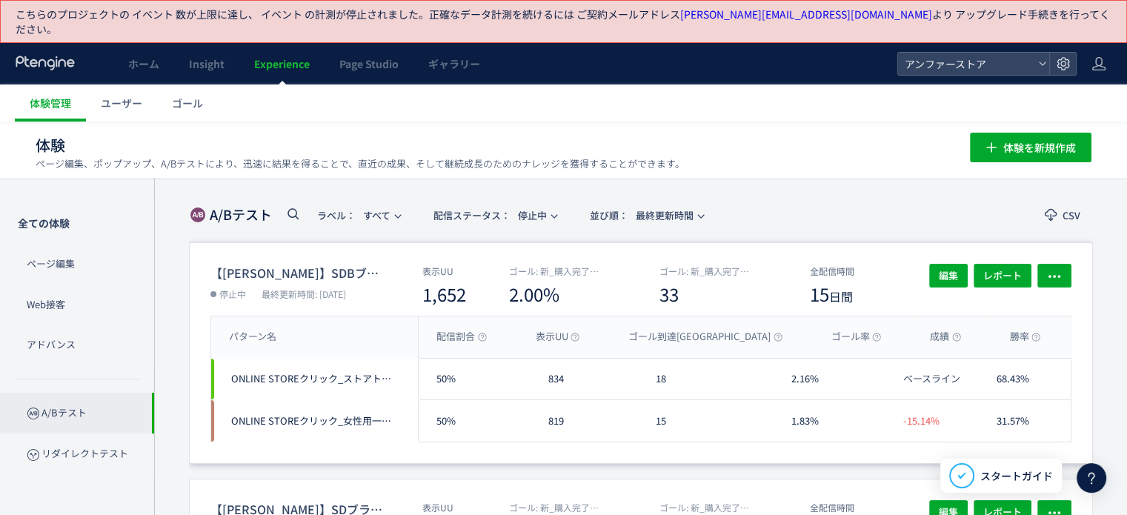
click at [341, 372] on span "ONLINE STOREクリック_ストアトップ遷移" at bounding box center [311, 379] width 160 height 14
click at [1000, 264] on span "レポート" at bounding box center [1002, 276] width 39 height 24
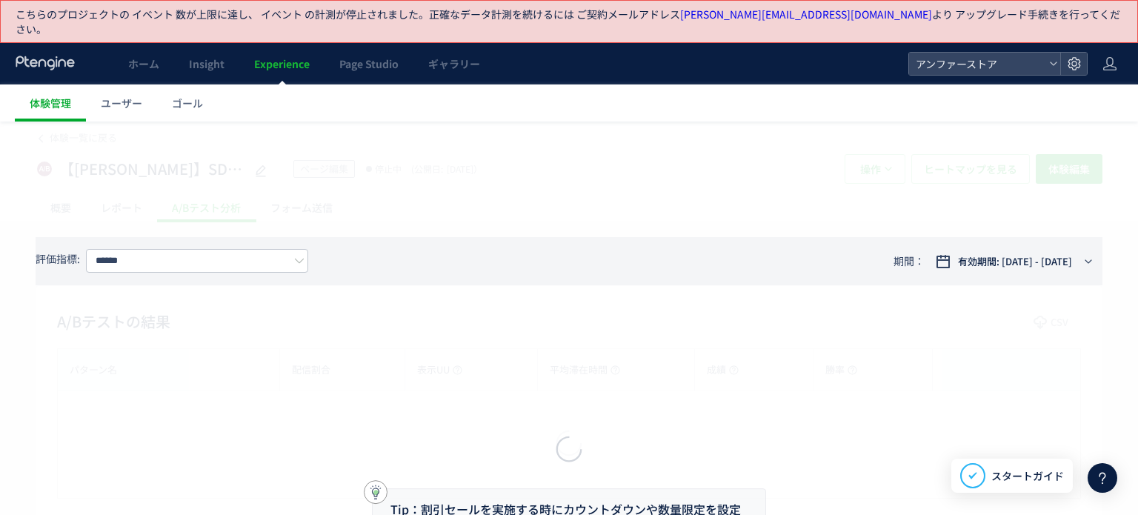
type input "*********"
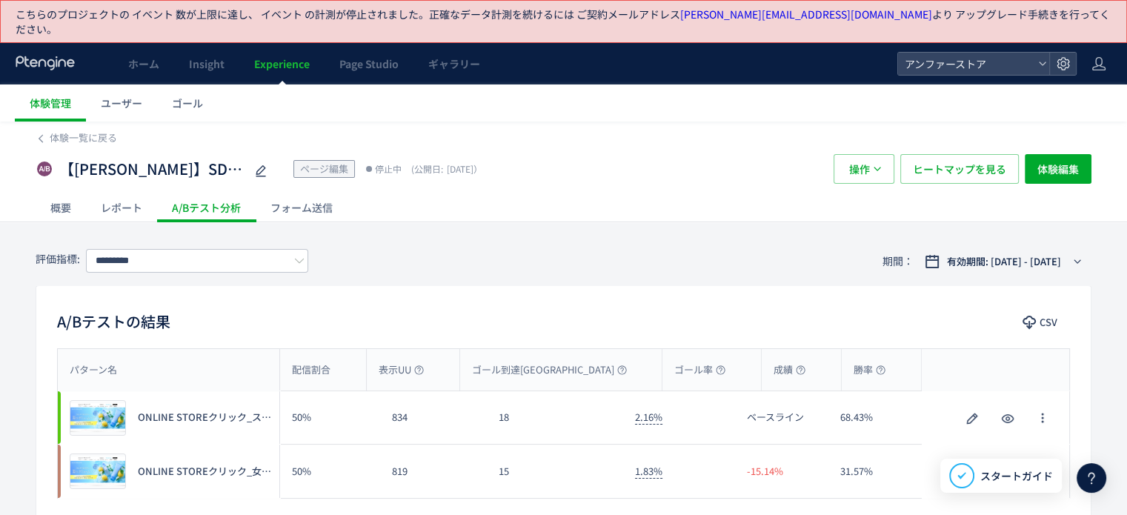
click at [204, 465] on span "ONLINE STOREクリック_女性用一覧遷移" at bounding box center [204, 472] width 133 height 14
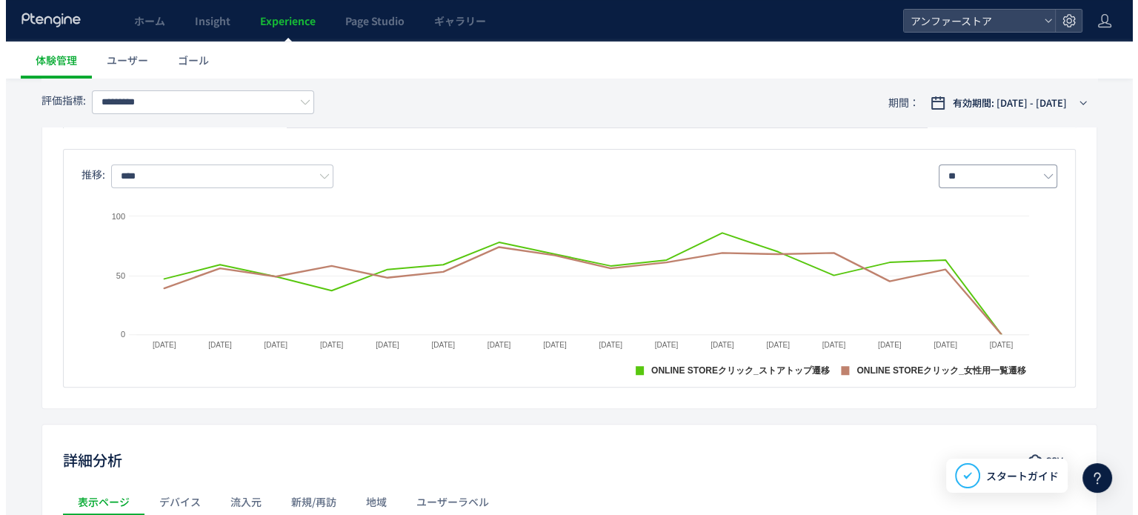
scroll to position [296, 0]
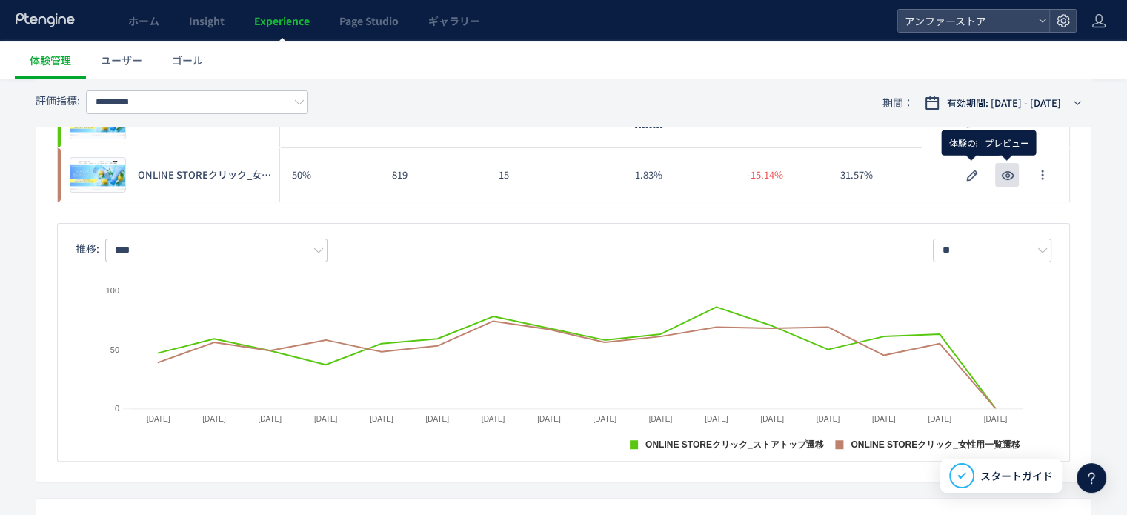
click at [1008, 167] on icon "button" at bounding box center [1008, 176] width 18 height 18
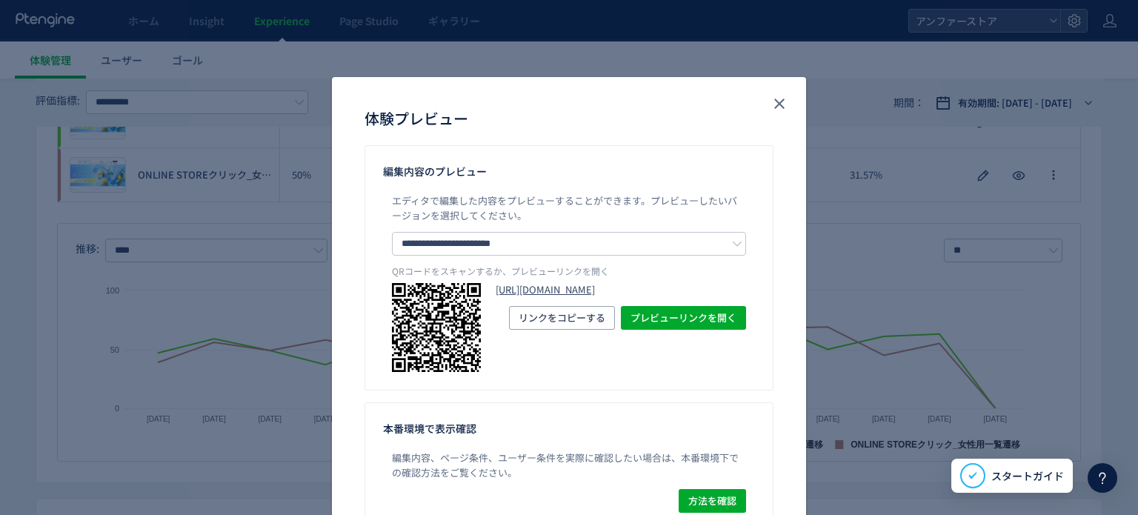
click at [621, 297] on link "[URL][DOMAIN_NAME]" at bounding box center [621, 290] width 250 height 14
